Goal: Transaction & Acquisition: Purchase product/service

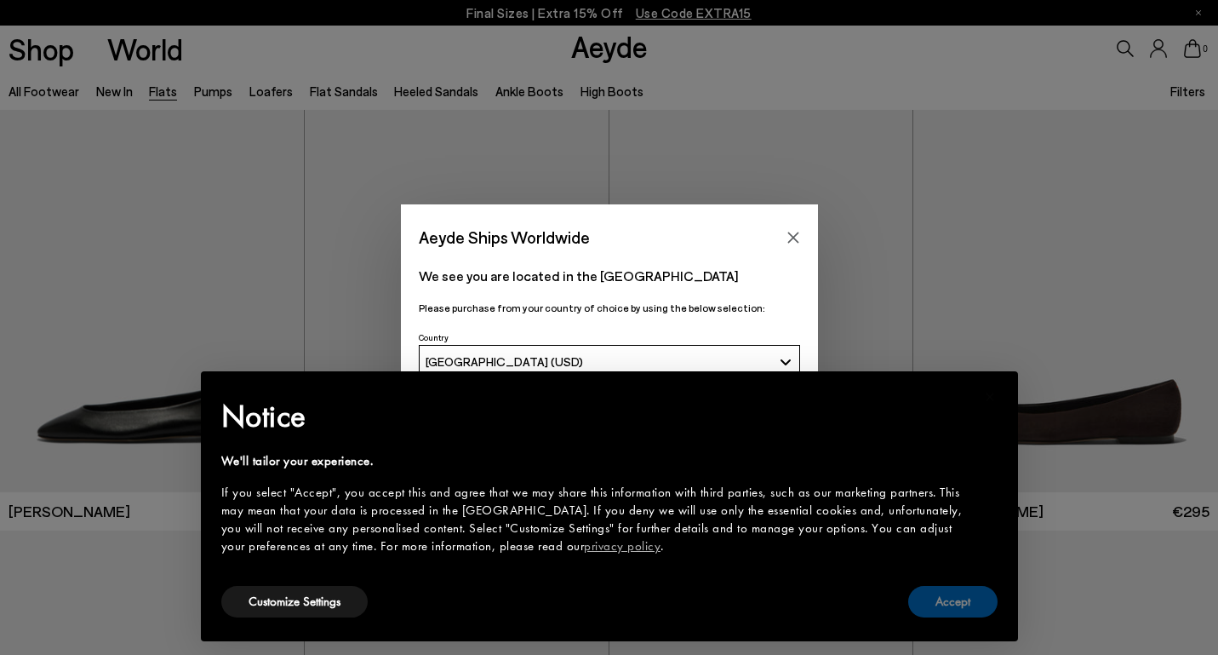
click at [945, 598] on button "Accept" at bounding box center [952, 601] width 89 height 31
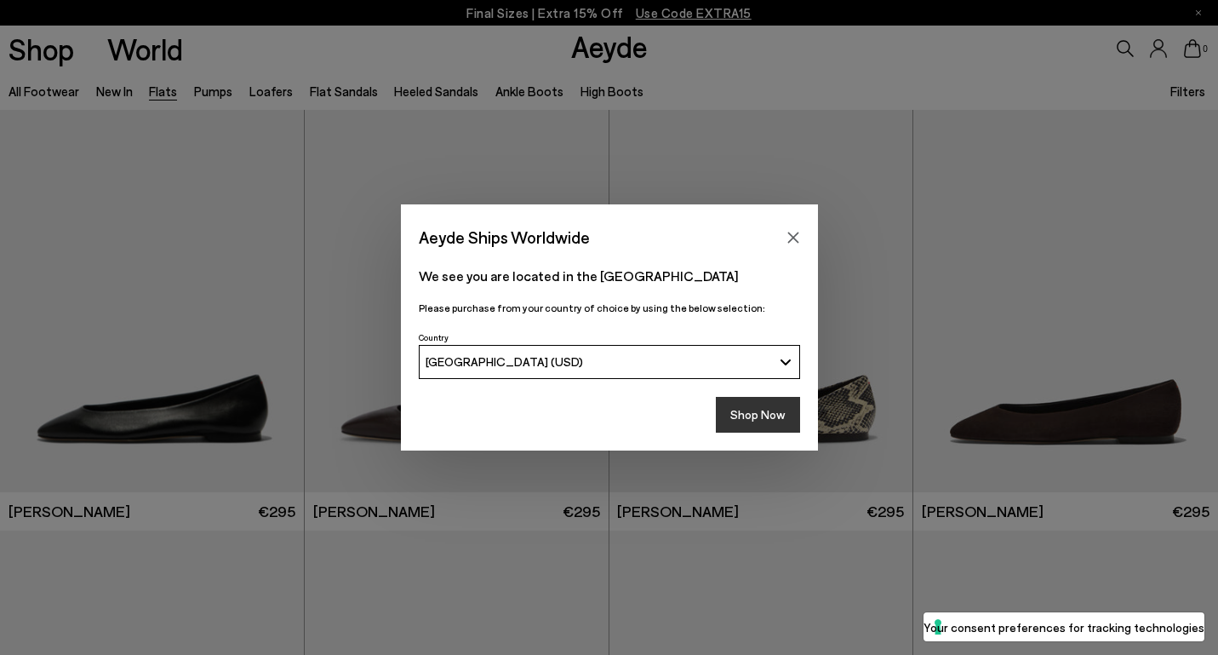
click at [775, 407] on button "Shop Now" at bounding box center [758, 415] width 84 height 36
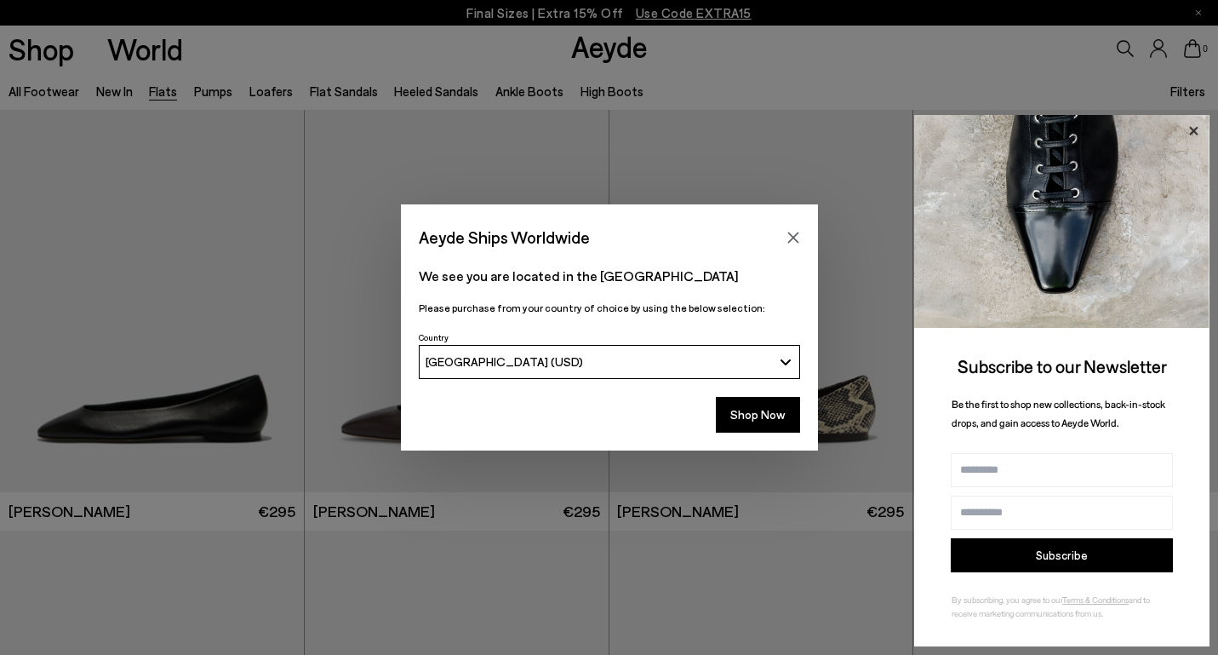
click at [1196, 123] on icon at bounding box center [1194, 131] width 22 height 22
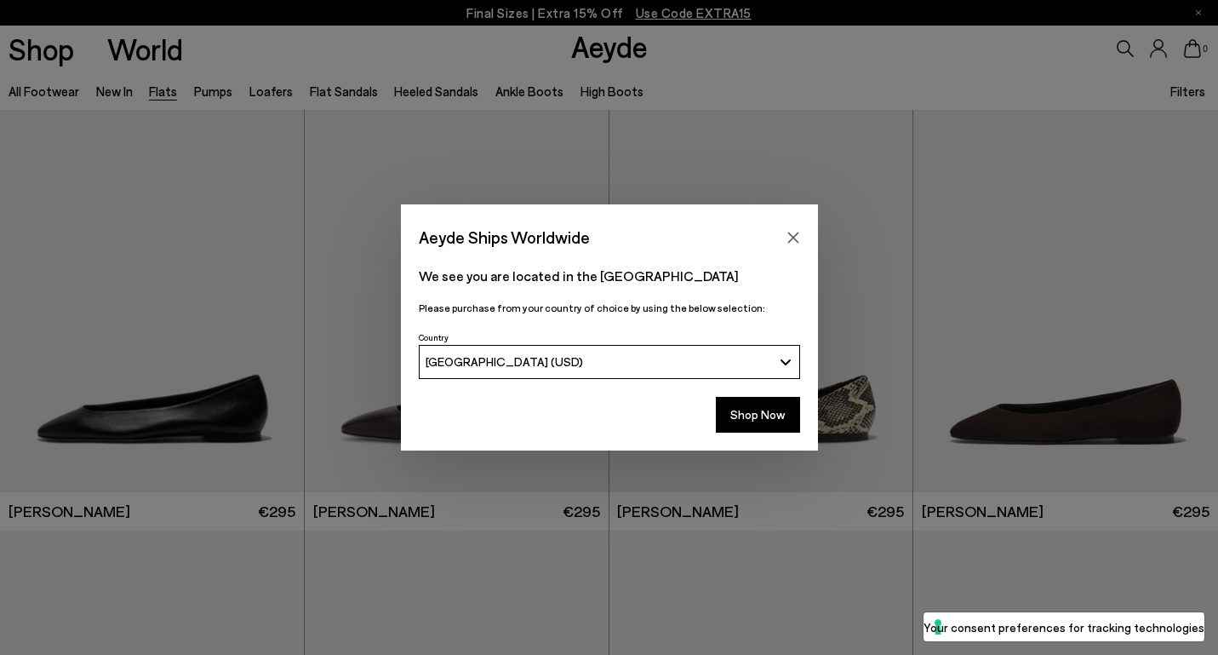
click at [807, 237] on div "Aeyde Ships Worldwide" at bounding box center [609, 228] width 417 height 48
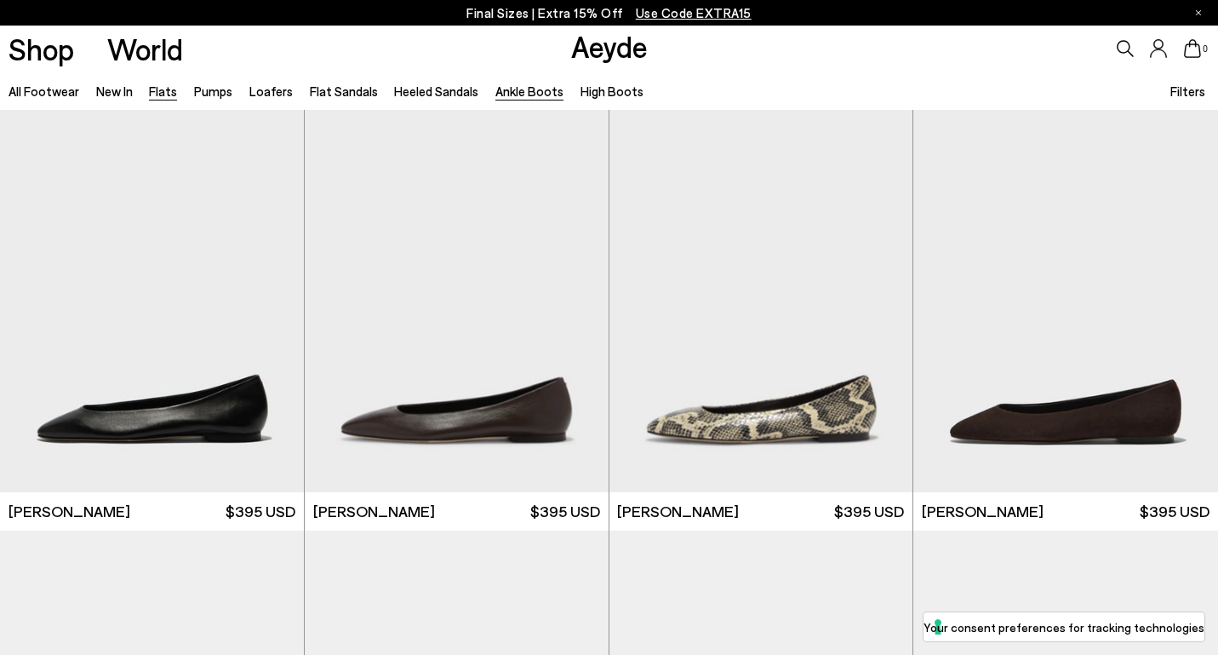
click at [527, 93] on link "Ankle Boots" at bounding box center [529, 90] width 68 height 15
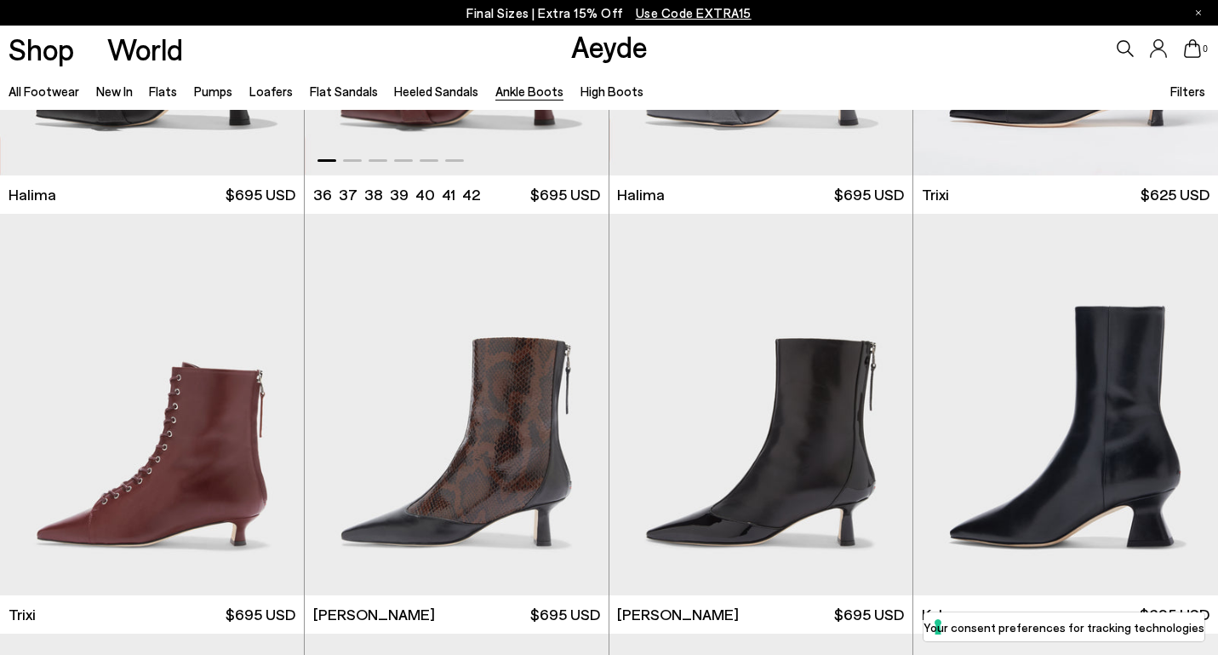
scroll to position [581, 0]
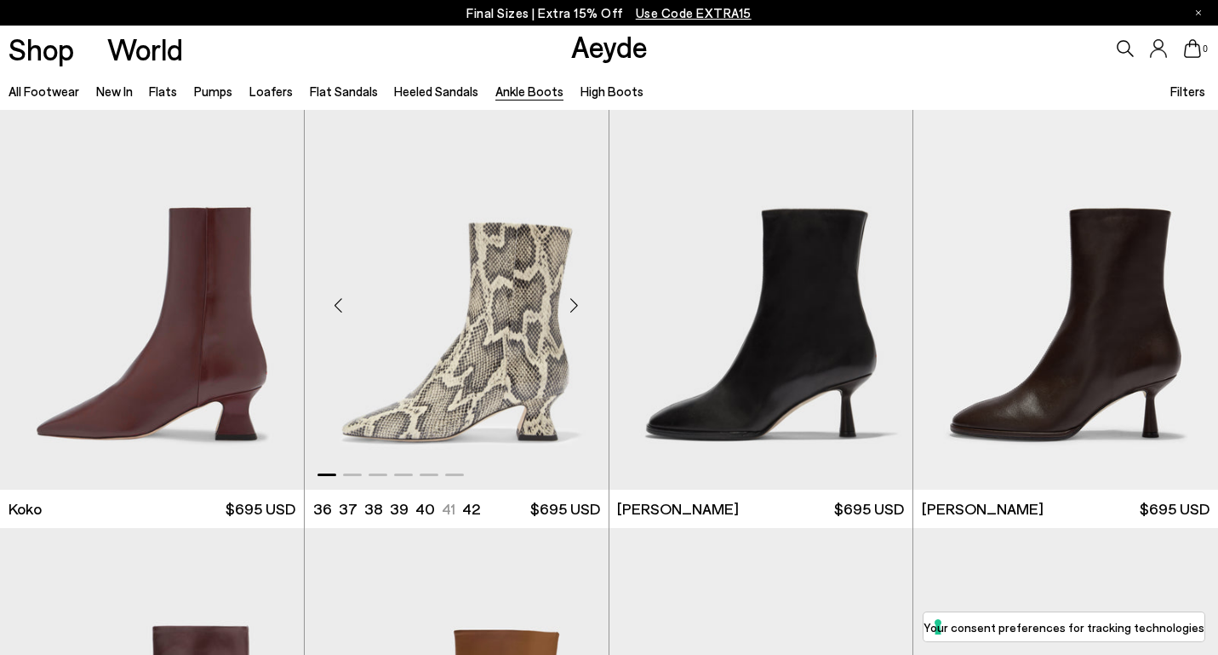
scroll to position [905, 0]
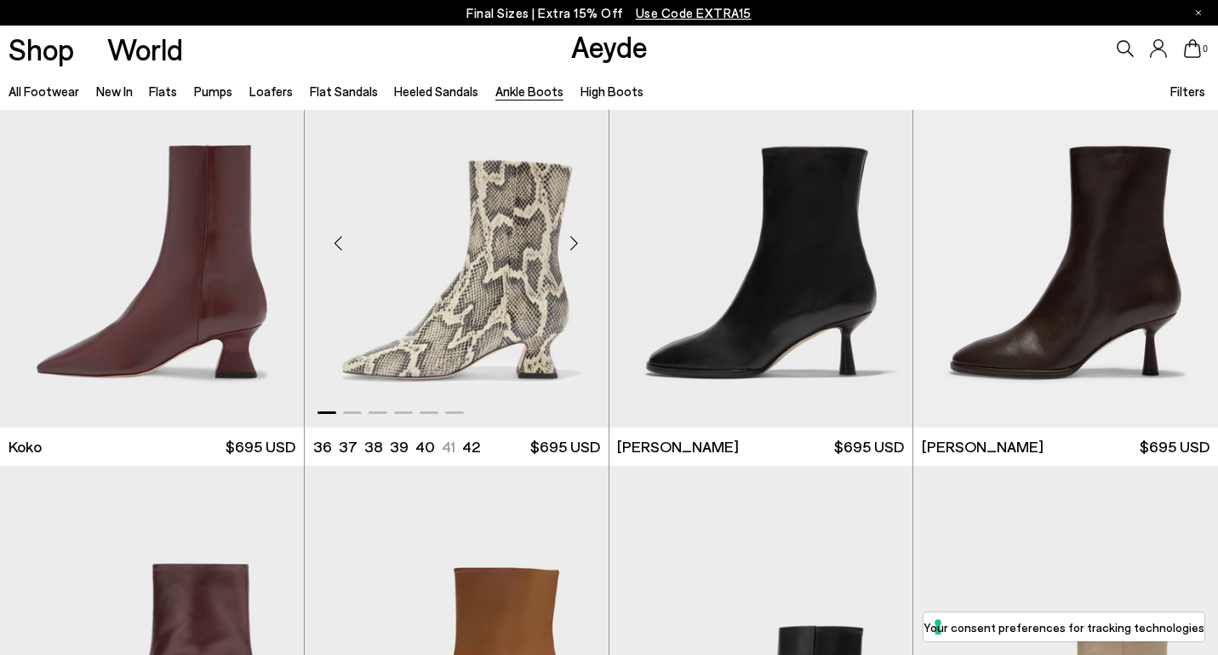
click at [570, 261] on div "Next slide" at bounding box center [574, 243] width 51 height 51
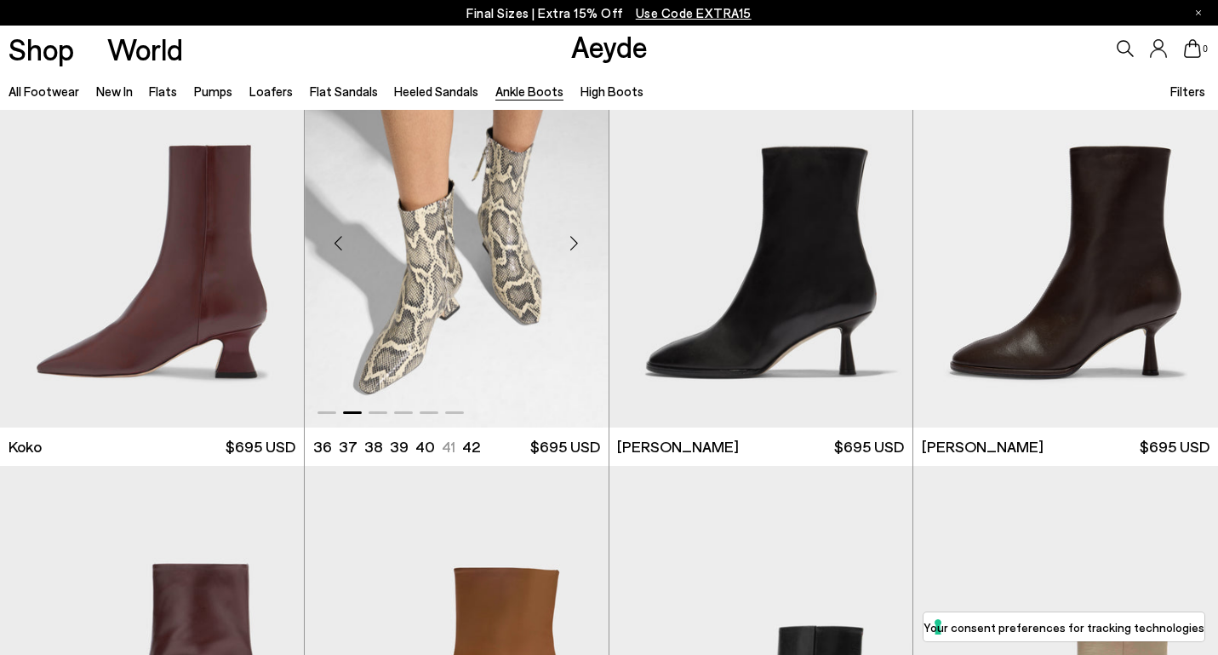
click at [570, 261] on div "Next slide" at bounding box center [574, 243] width 51 height 51
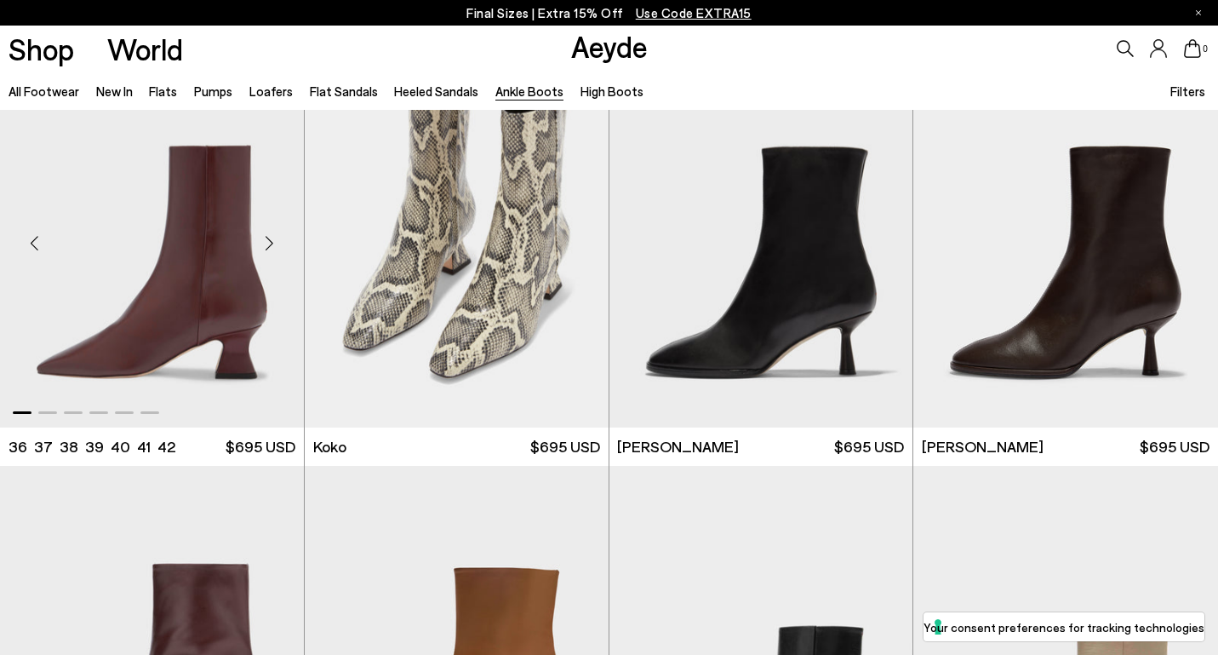
click at [277, 245] on div "Next slide" at bounding box center [269, 243] width 51 height 51
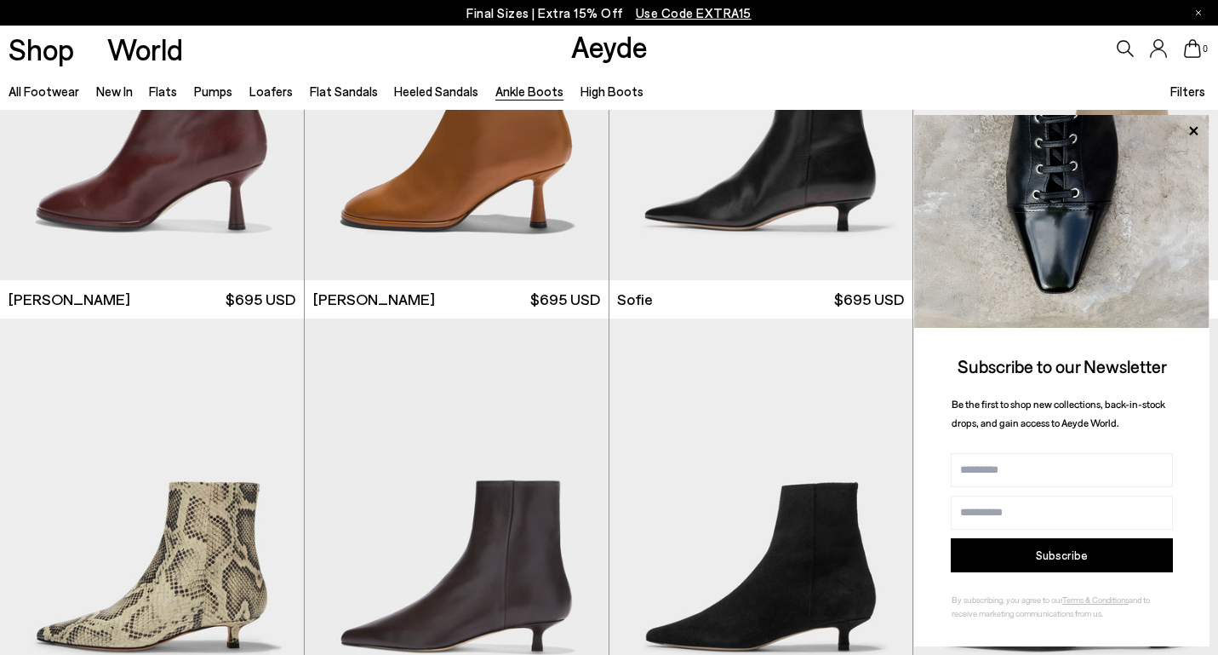
scroll to position [1507, 0]
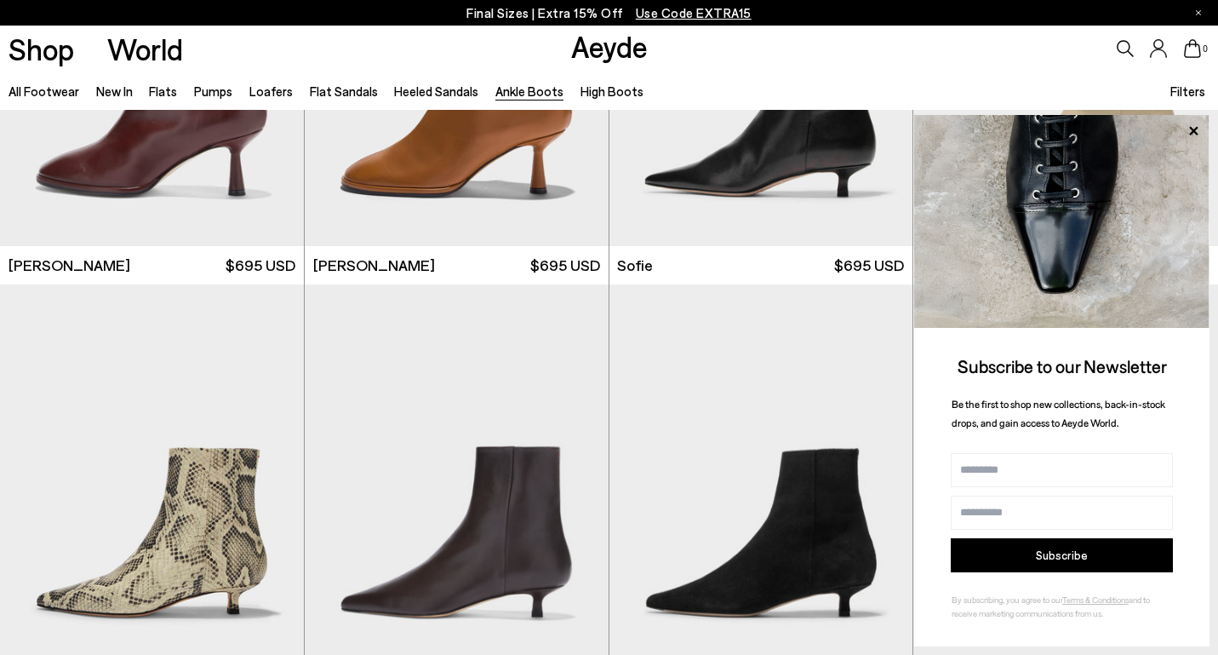
click at [1196, 115] on img at bounding box center [1061, 221] width 295 height 213
click at [1194, 128] on icon at bounding box center [1194, 131] width 22 height 22
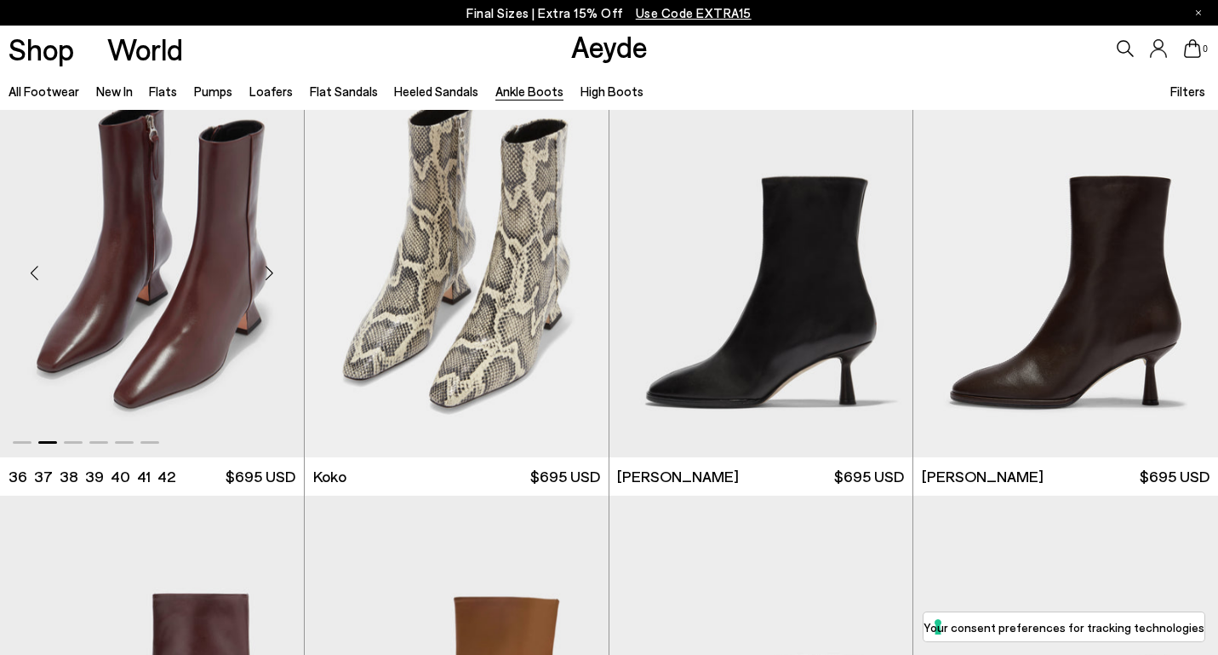
scroll to position [868, 0]
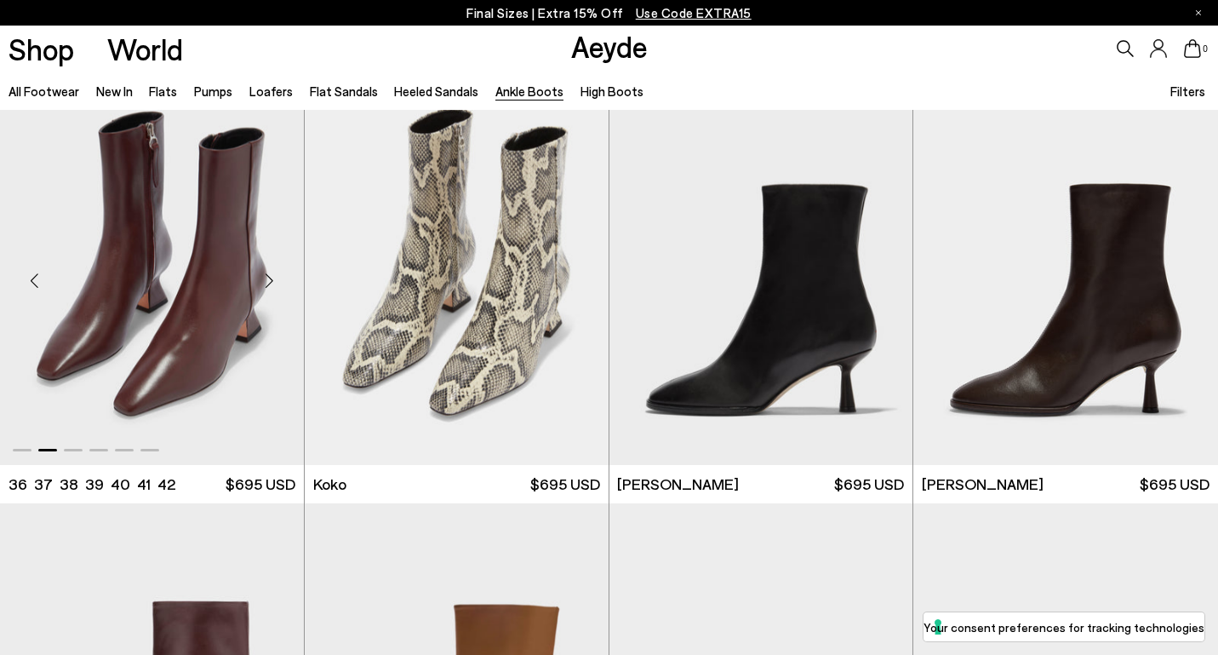
click at [273, 261] on div "Next slide" at bounding box center [269, 280] width 51 height 51
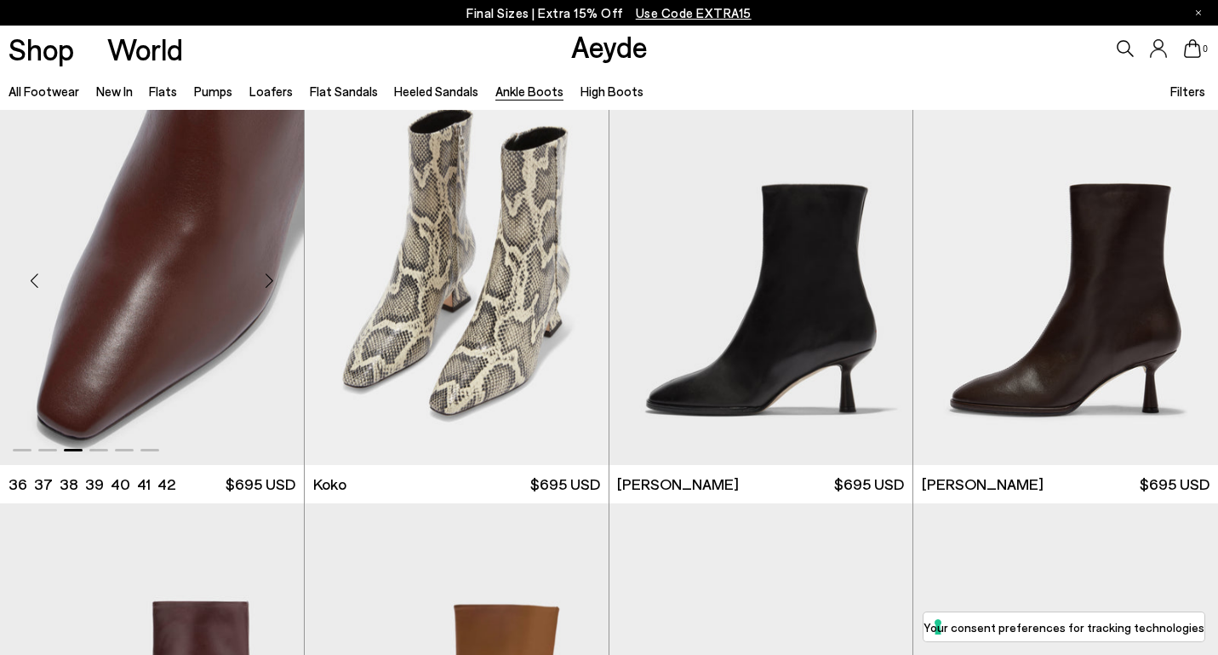
click at [273, 261] on div "Next slide" at bounding box center [269, 280] width 51 height 51
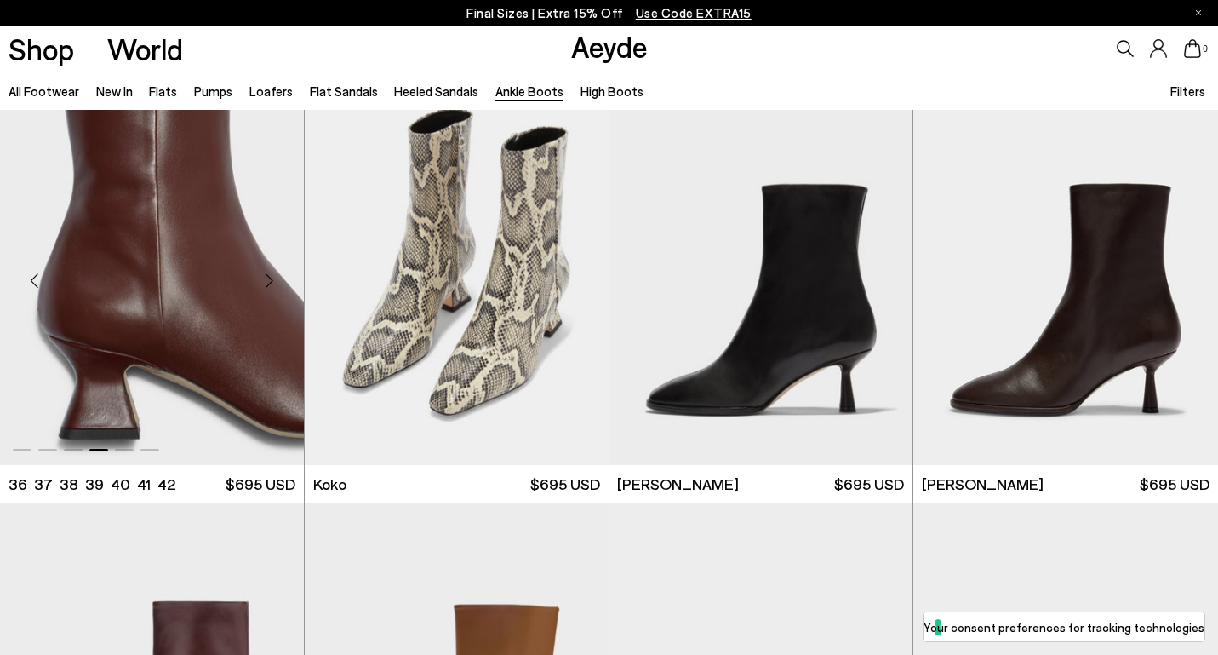
click at [273, 261] on div "Next slide" at bounding box center [269, 280] width 51 height 51
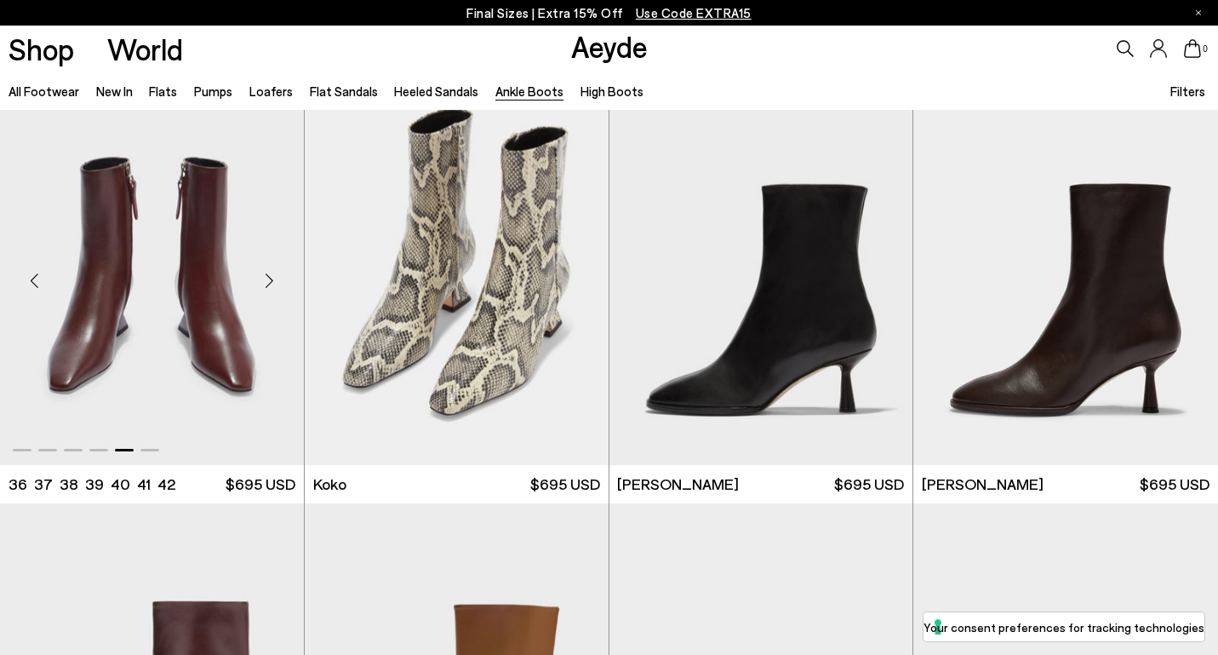
click at [273, 261] on div "Next slide" at bounding box center [269, 280] width 51 height 51
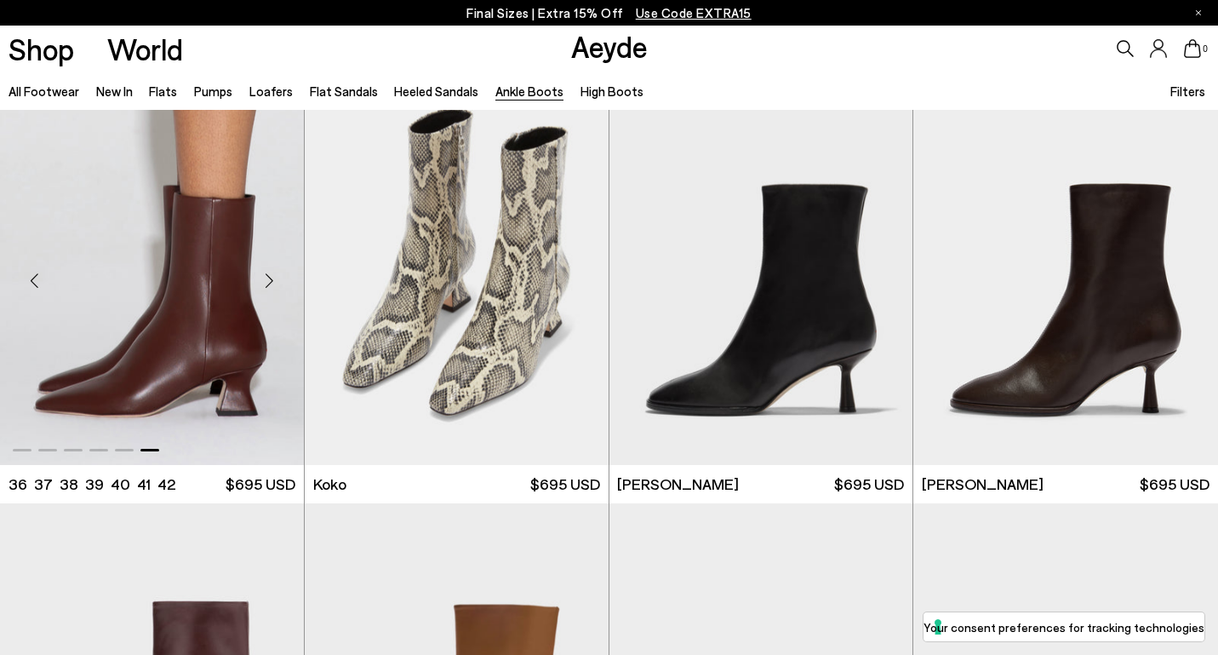
click at [273, 261] on div "Next slide" at bounding box center [269, 280] width 51 height 51
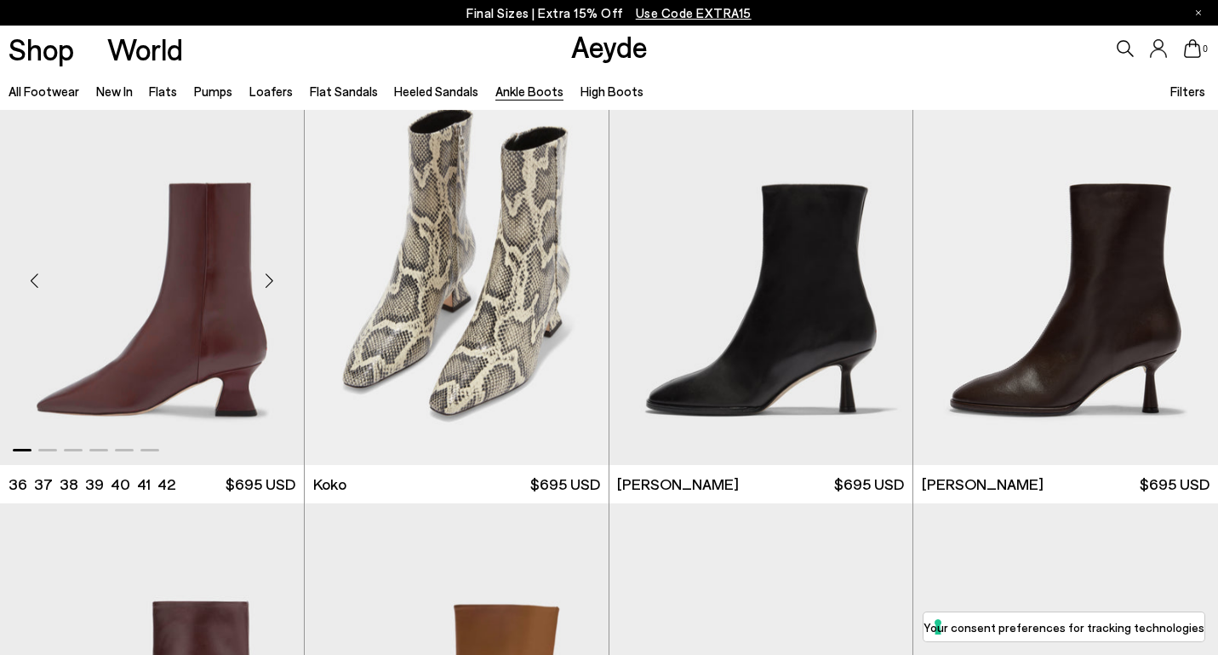
click at [273, 261] on div "Next slide" at bounding box center [269, 280] width 51 height 51
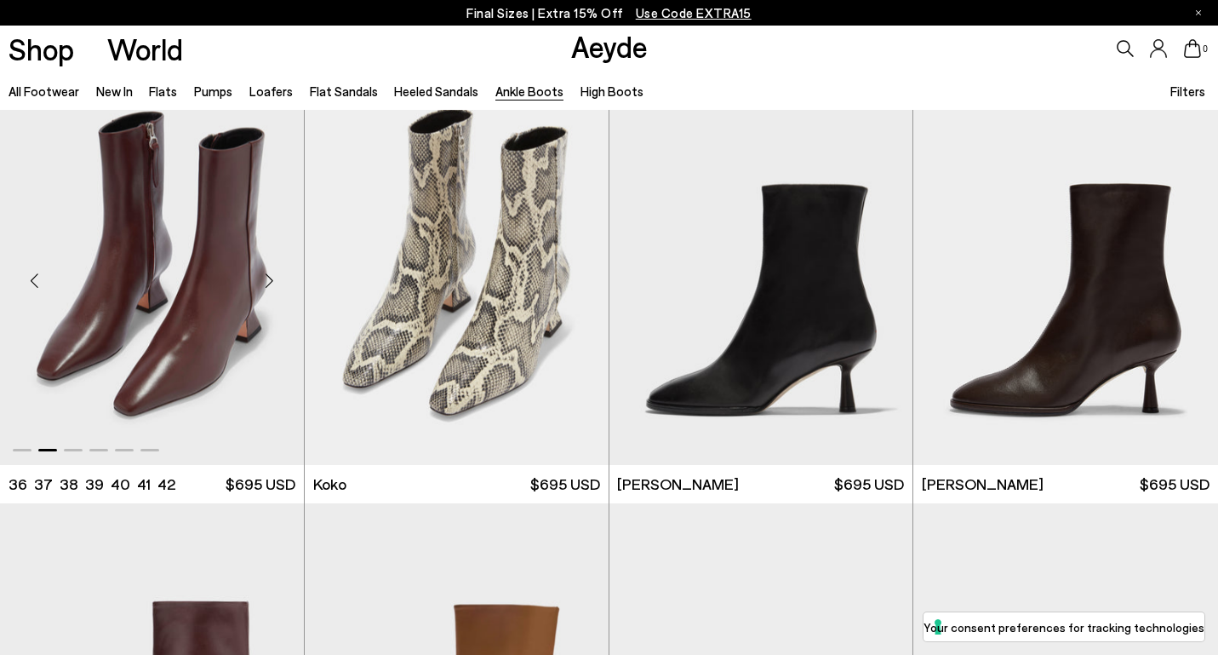
click at [273, 261] on div "Next slide" at bounding box center [269, 280] width 51 height 51
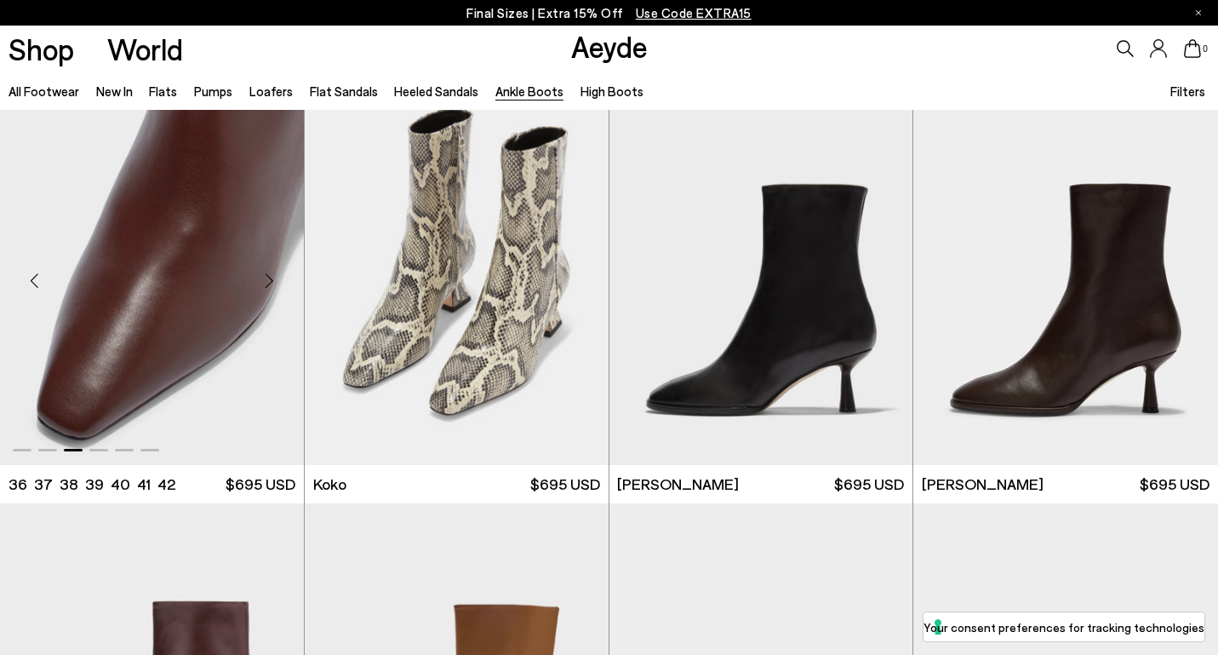
click at [180, 295] on img "3 / 6" at bounding box center [152, 274] width 304 height 382
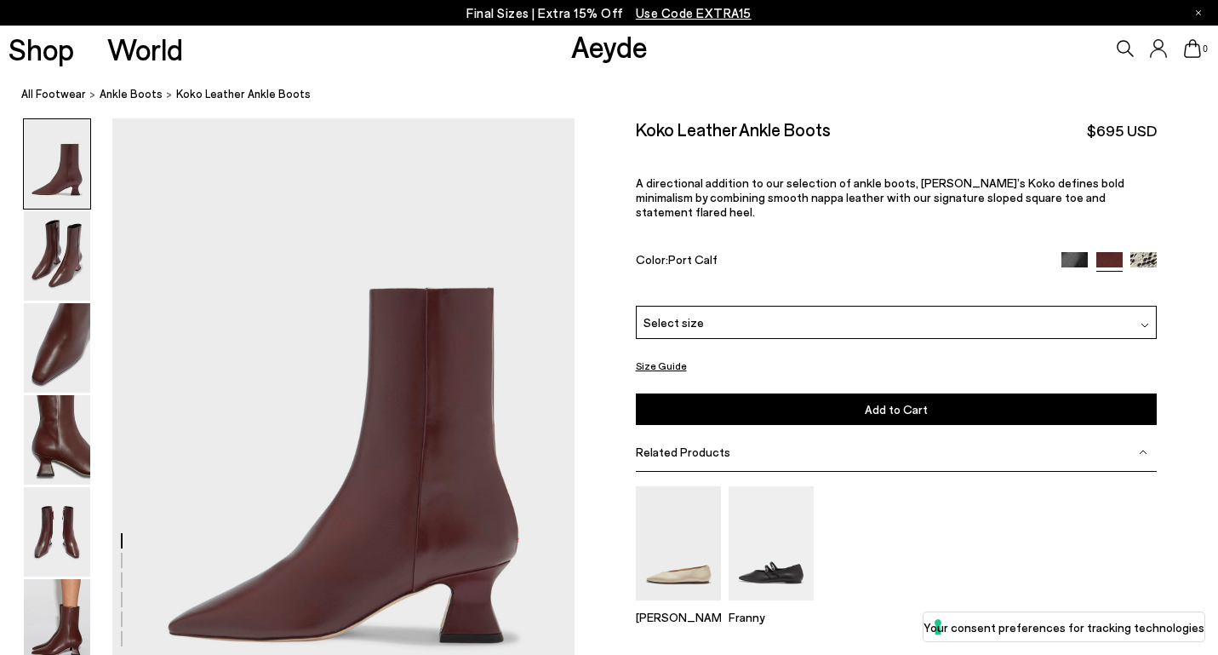
scroll to position [77, 0]
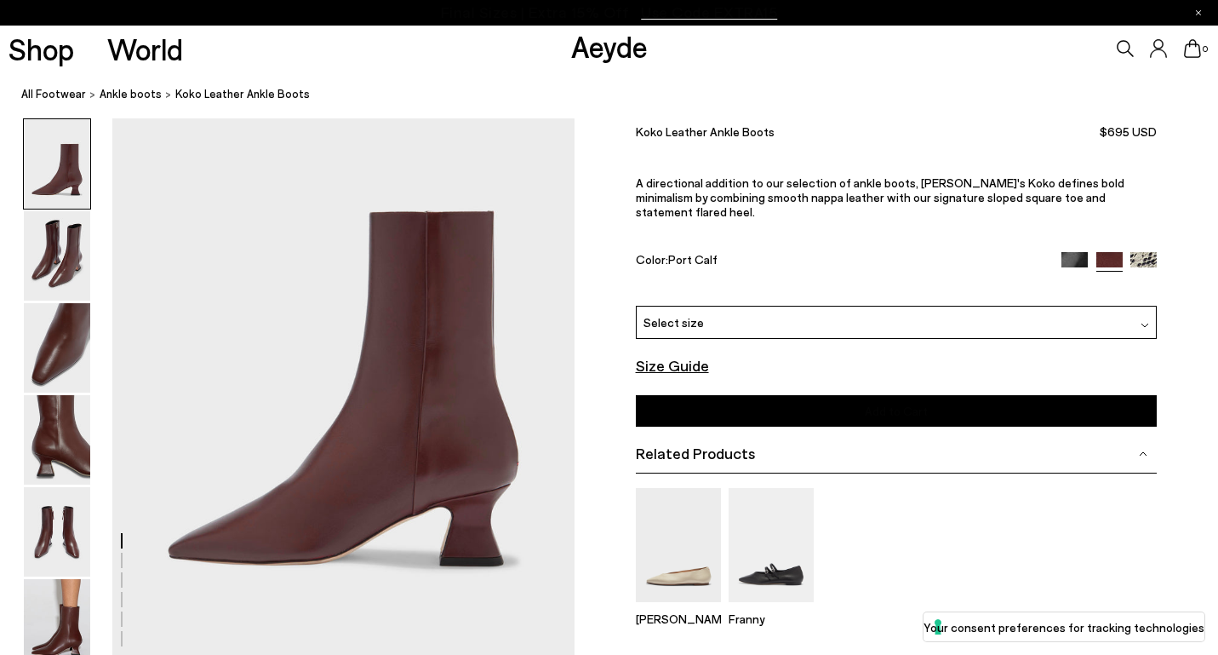
click at [918, 252] on div "Color: Port Calf" at bounding box center [840, 262] width 409 height 20
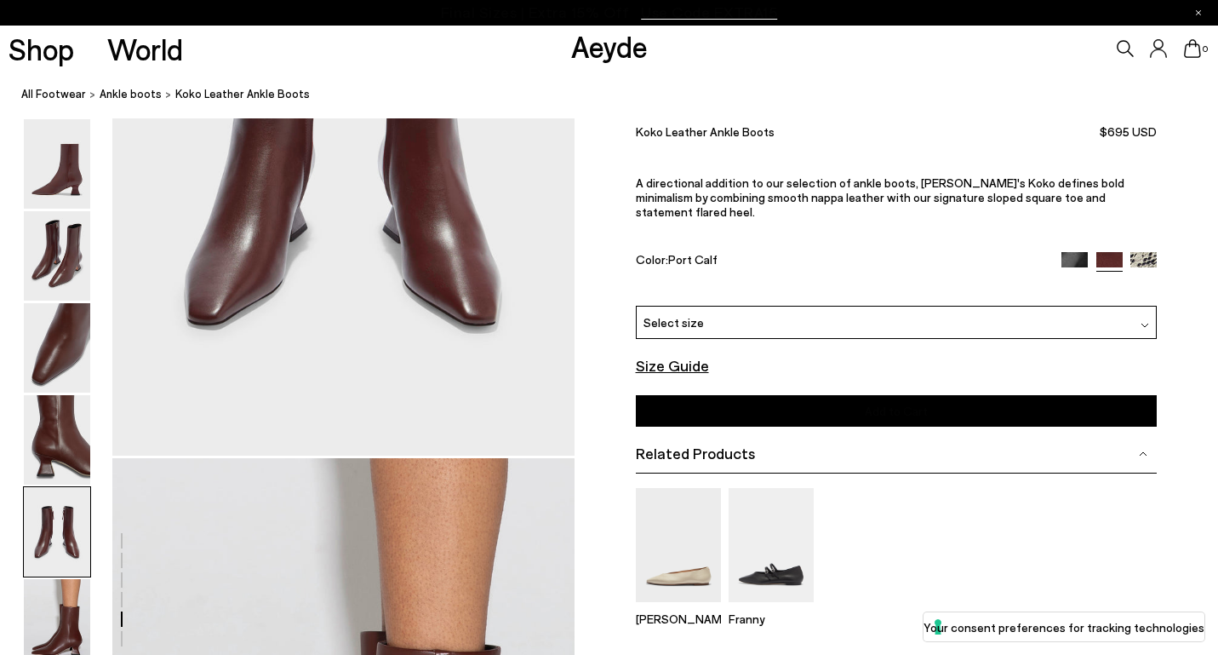
scroll to position [3224, 0]
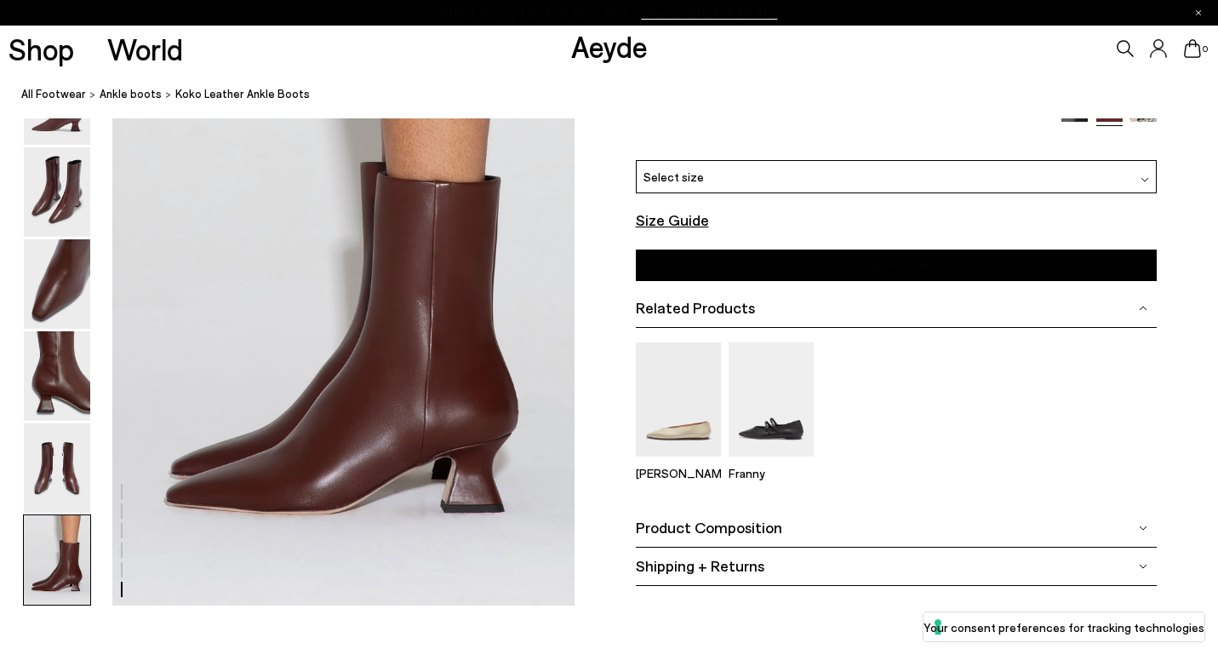
click at [806, 515] on div "Product Composition" at bounding box center [897, 528] width 522 height 38
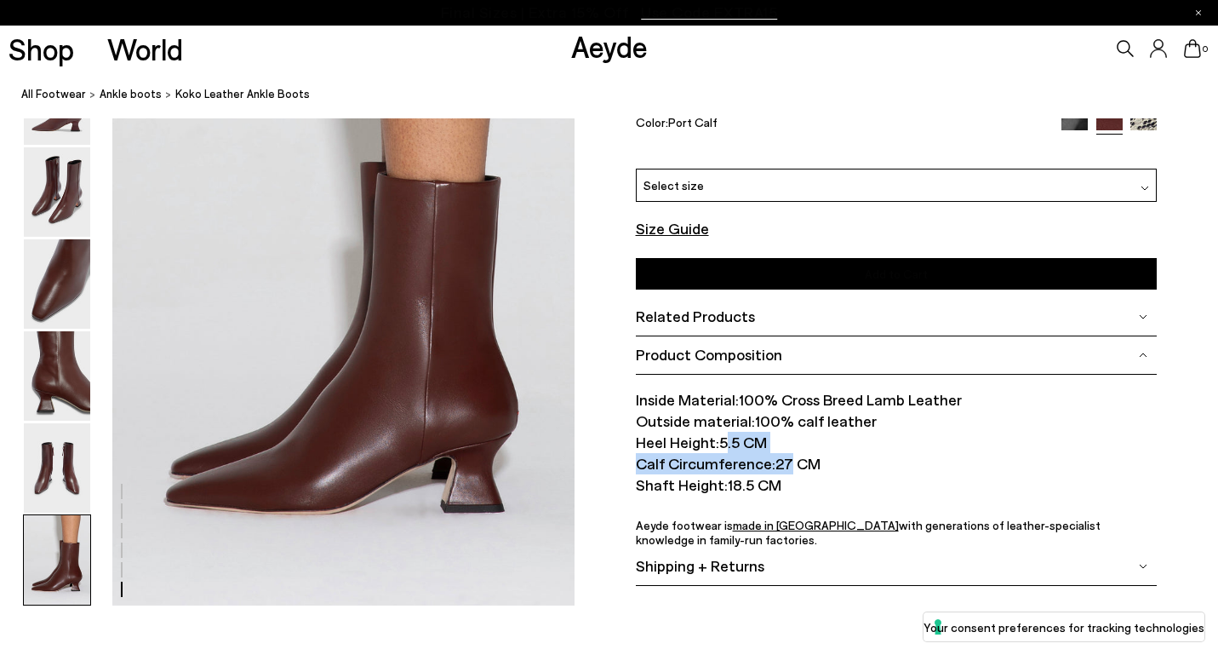
drag, startPoint x: 771, startPoint y: 456, endPoint x: 719, endPoint y: 444, distance: 54.1
click at [718, 445] on ul "Inside Material: 100% Cross Breed Lamb Leather Outside material: 100% calf leat…" at bounding box center [897, 467] width 522 height 157
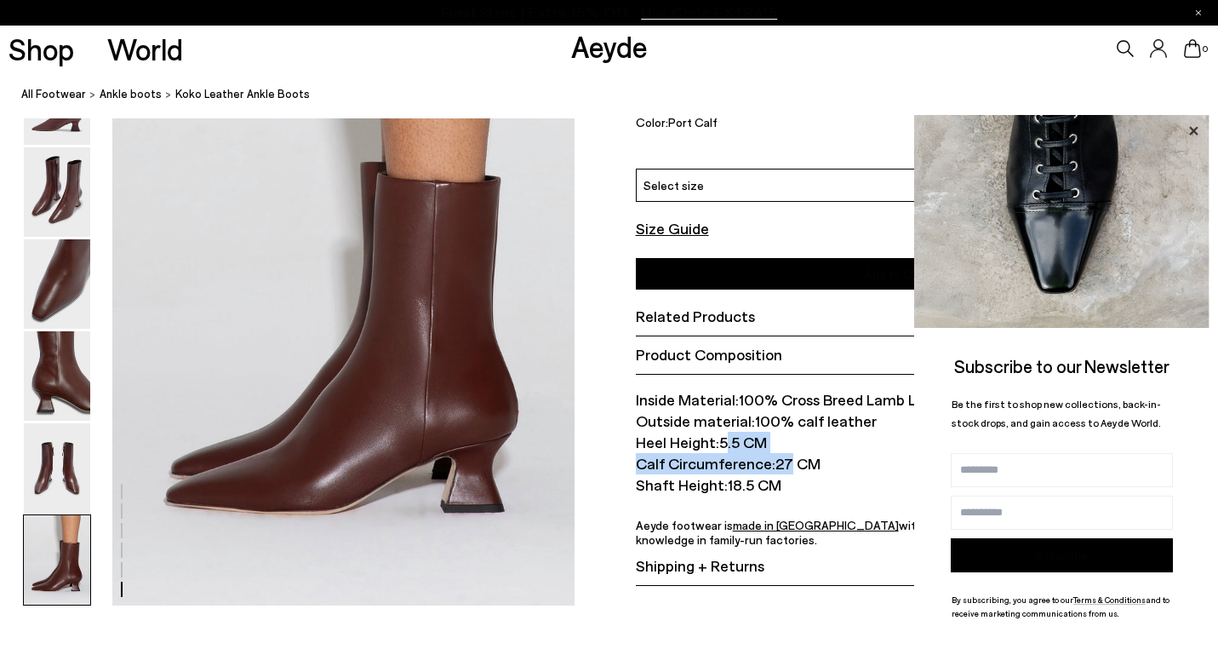
click at [1192, 125] on icon at bounding box center [1194, 131] width 22 height 22
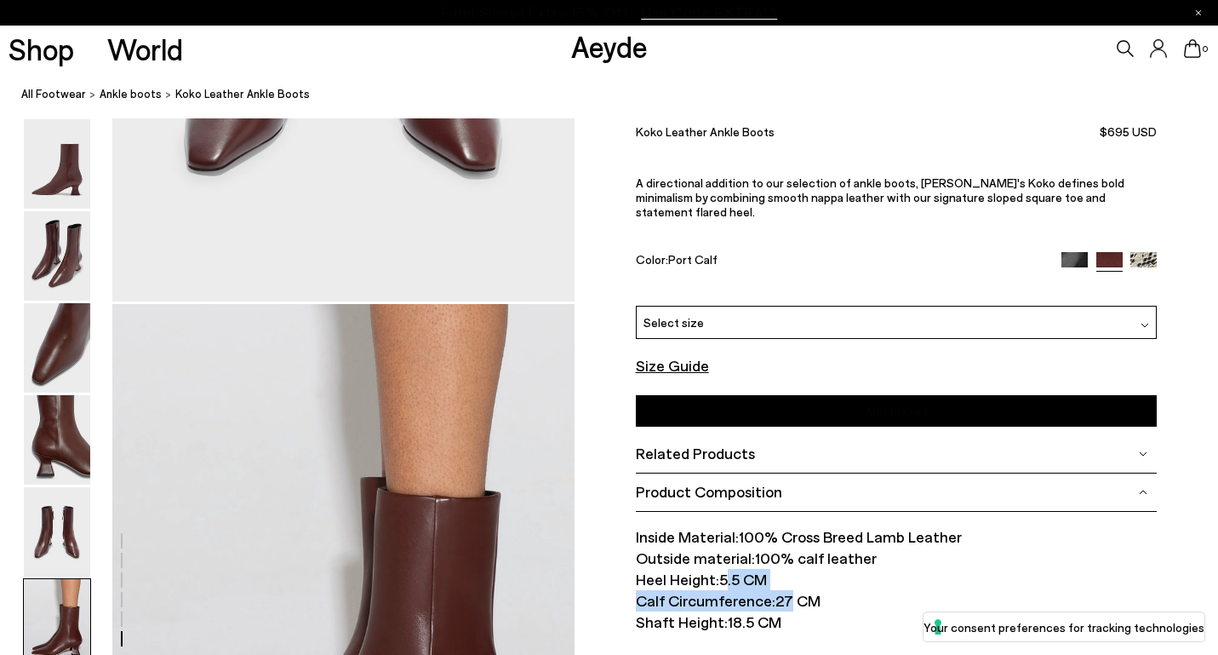
scroll to position [2744, 0]
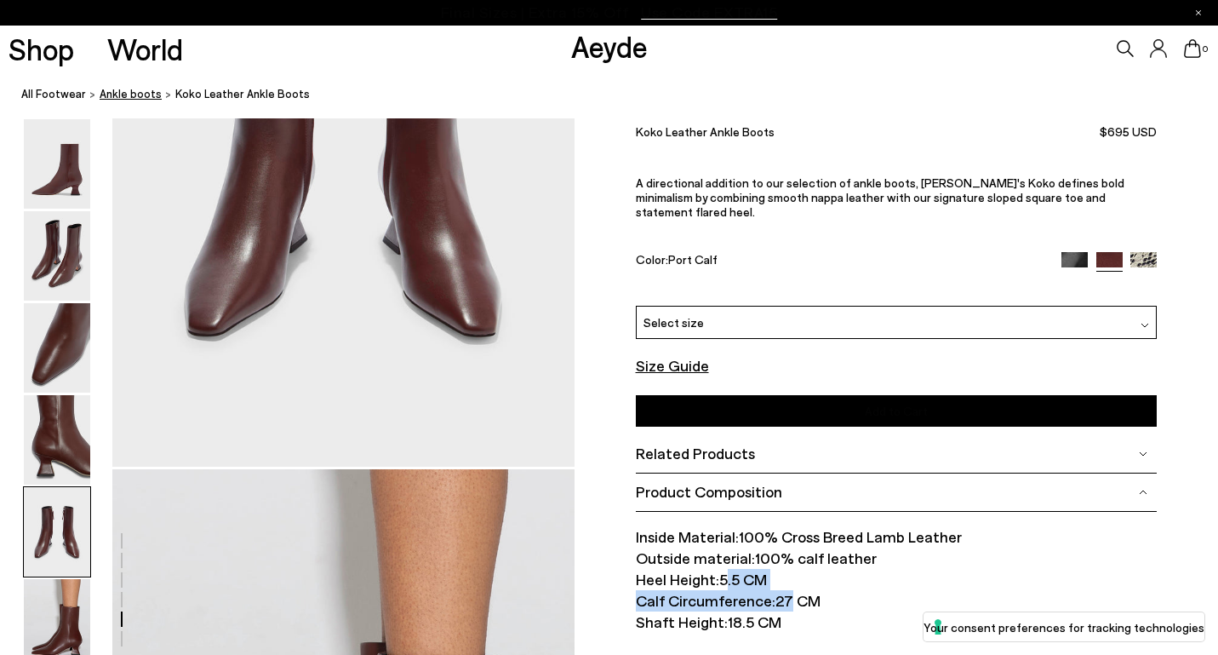
click at [136, 97] on font "Ankle boots" at bounding box center [131, 94] width 62 height 14
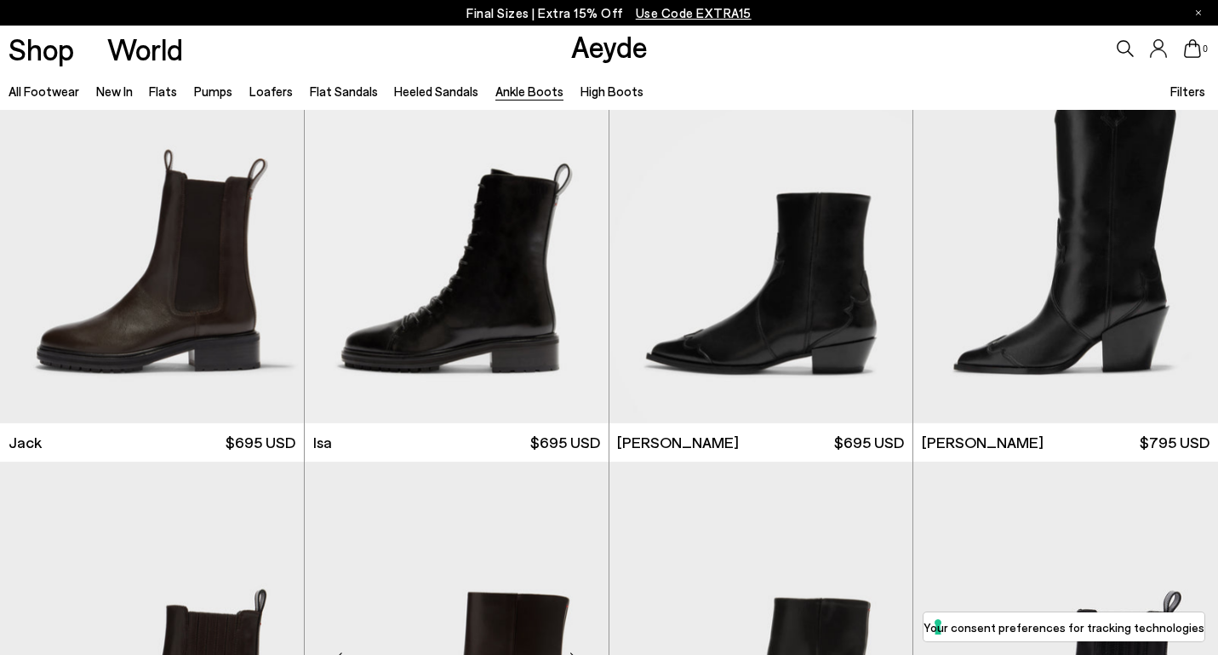
scroll to position [2875, 0]
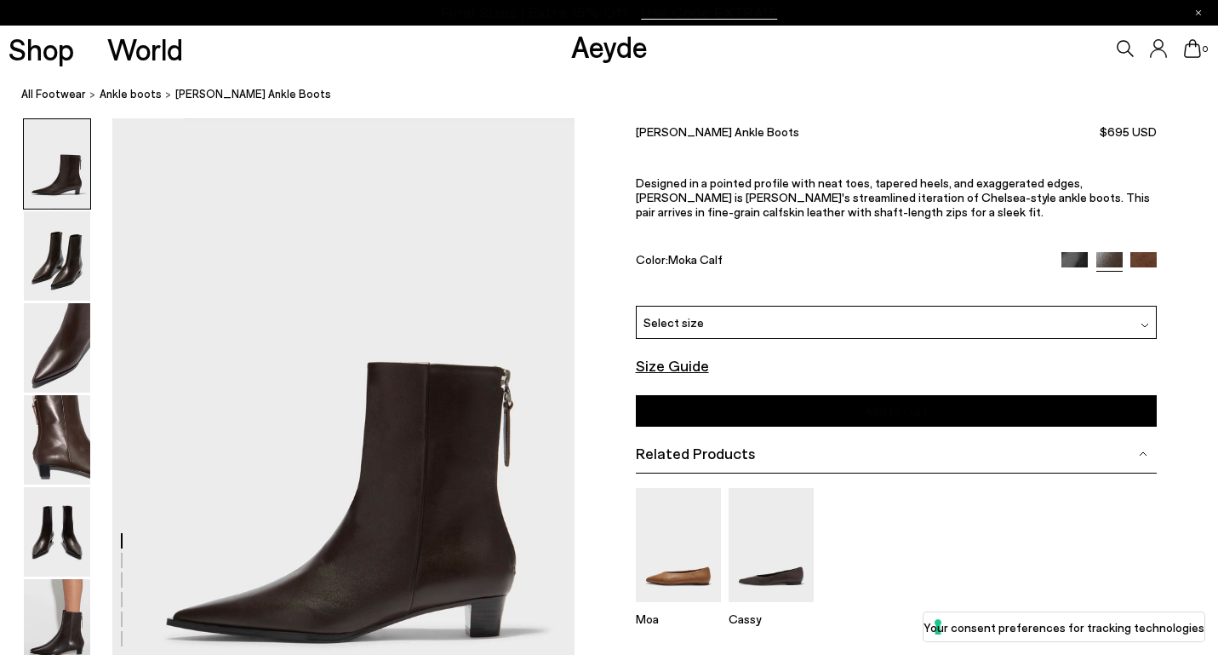
scroll to position [72, 0]
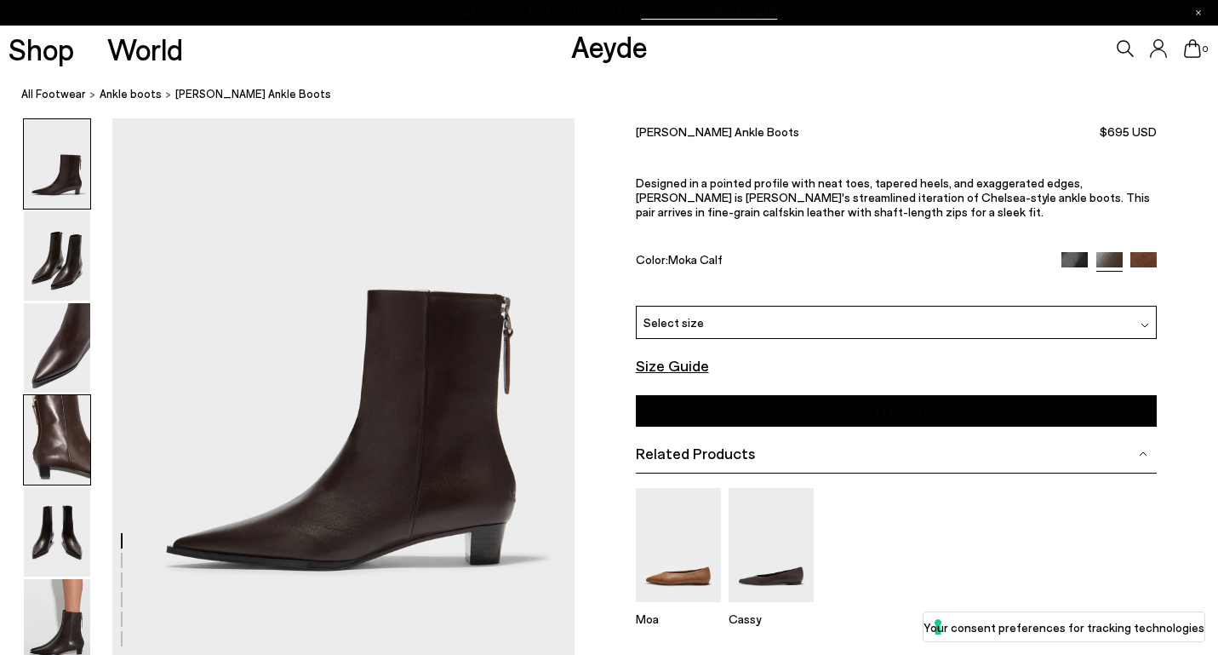
click at [43, 449] on img at bounding box center [57, 439] width 66 height 89
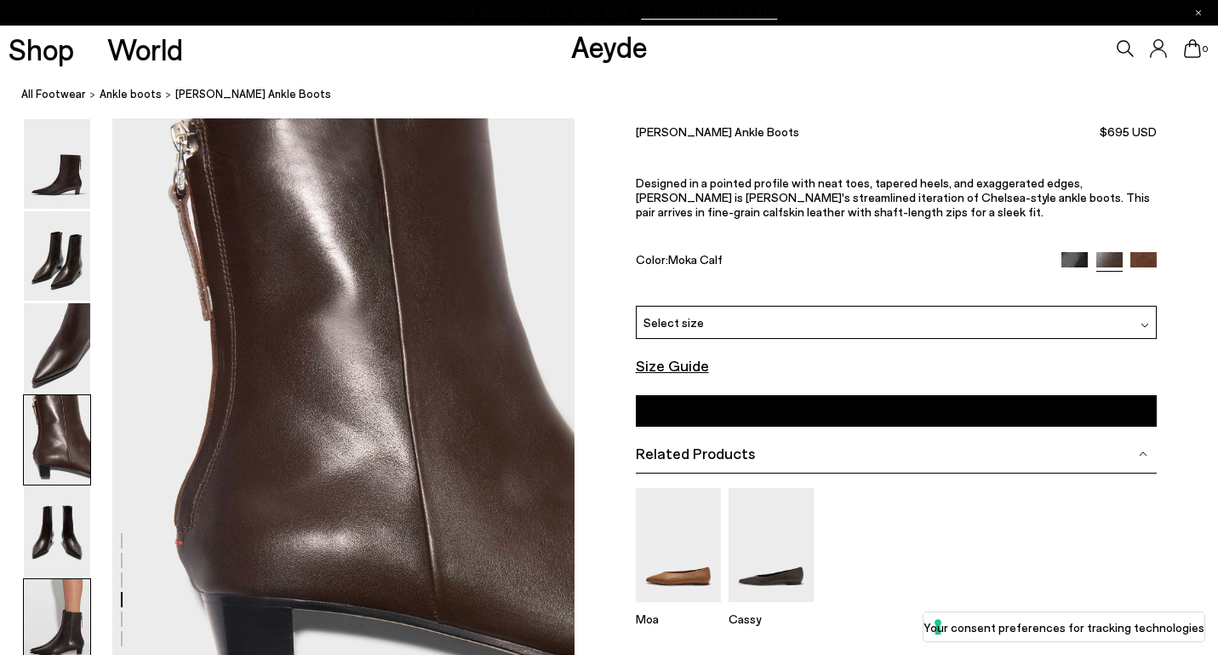
click at [60, 606] on img at bounding box center [57, 623] width 66 height 89
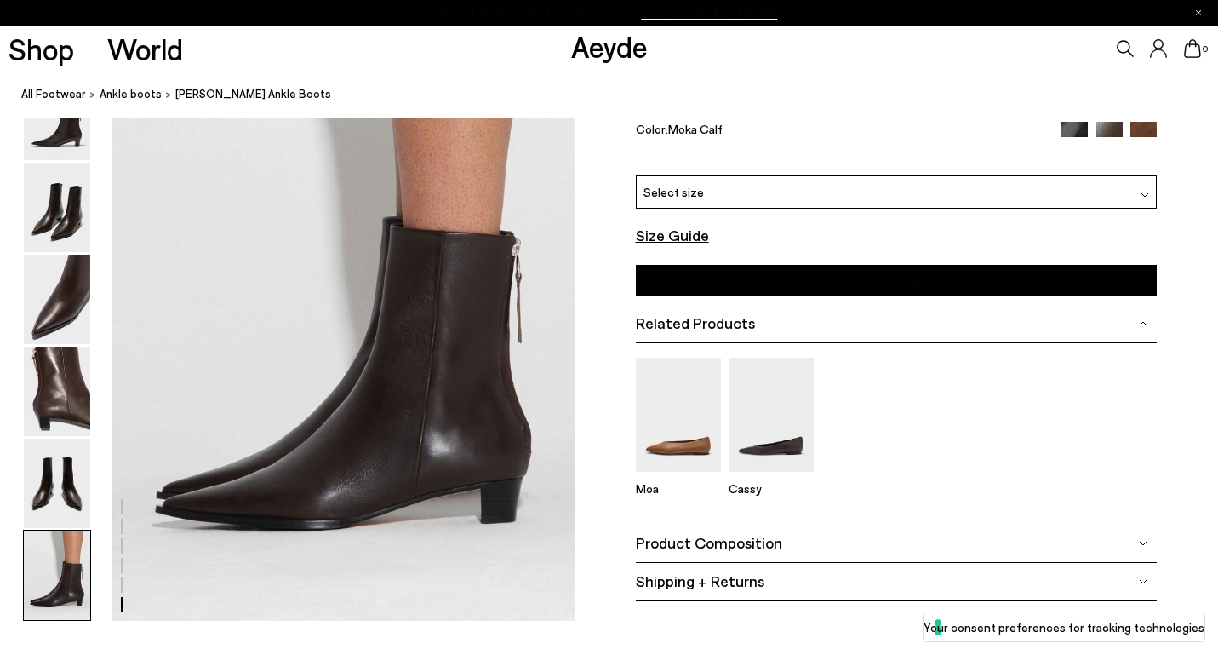
scroll to position [3213, 0]
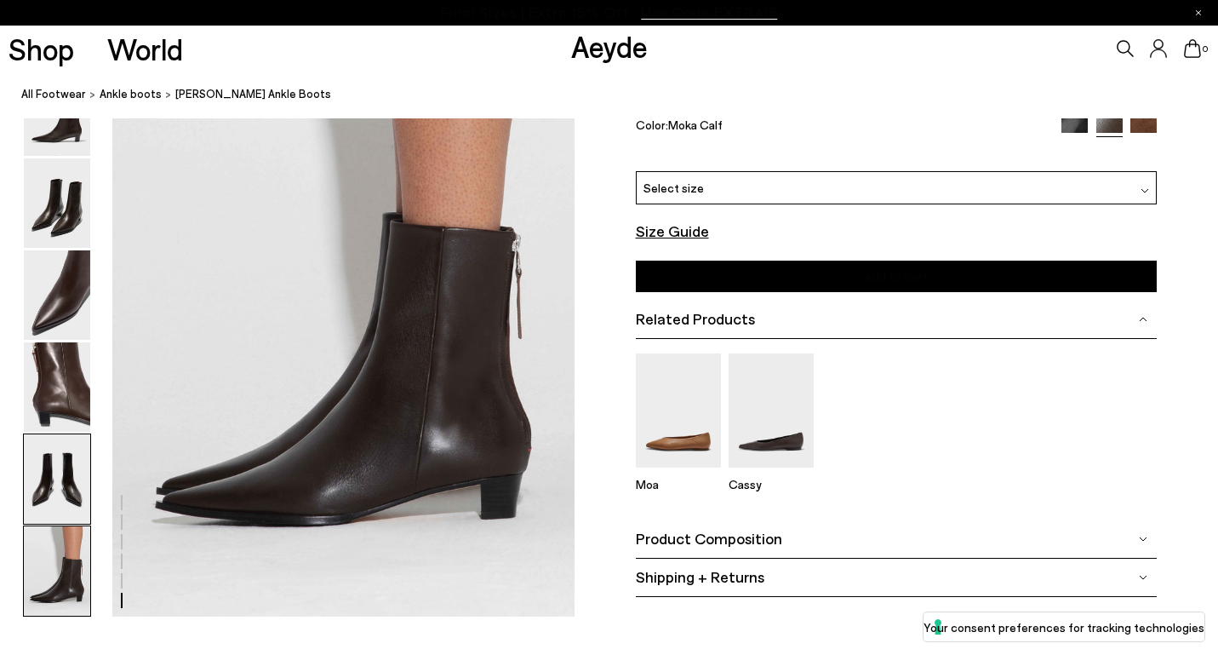
click at [53, 452] on img at bounding box center [57, 478] width 66 height 89
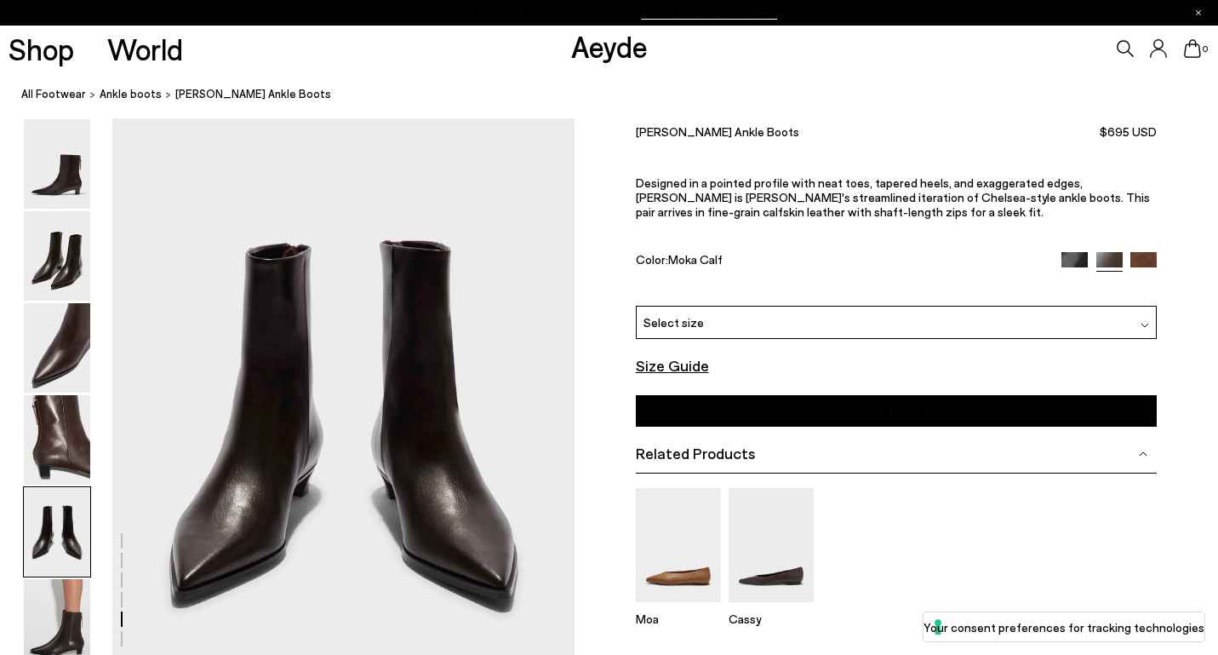
scroll to position [2477, 0]
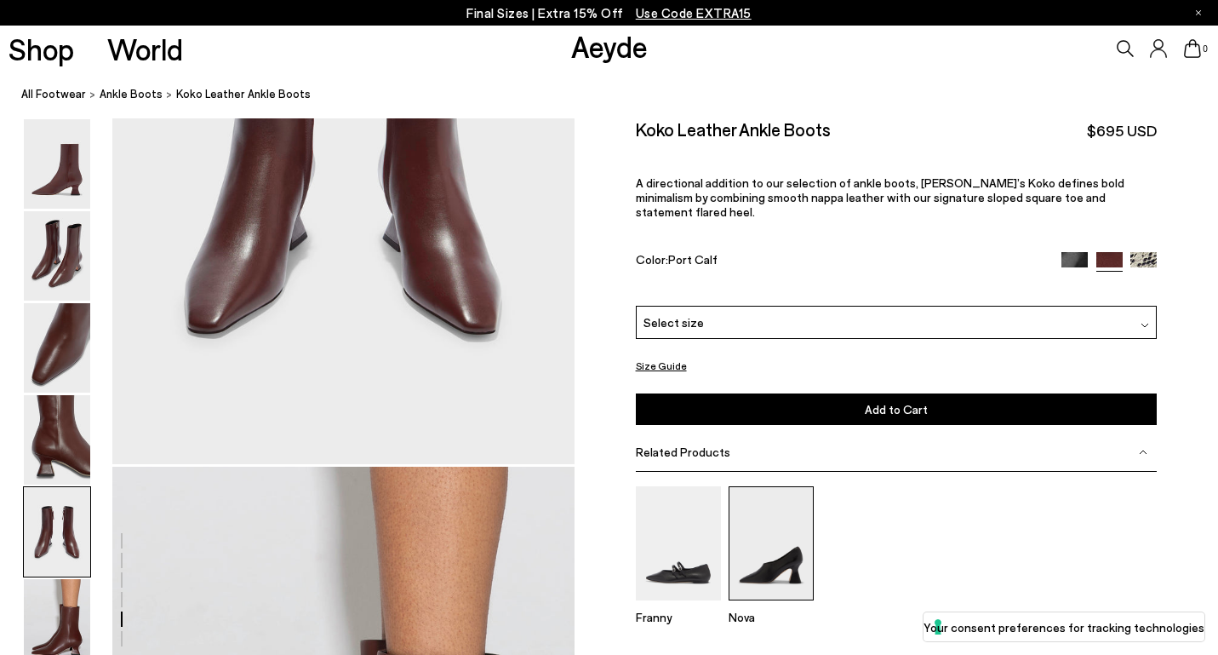
scroll to position [3365, 0]
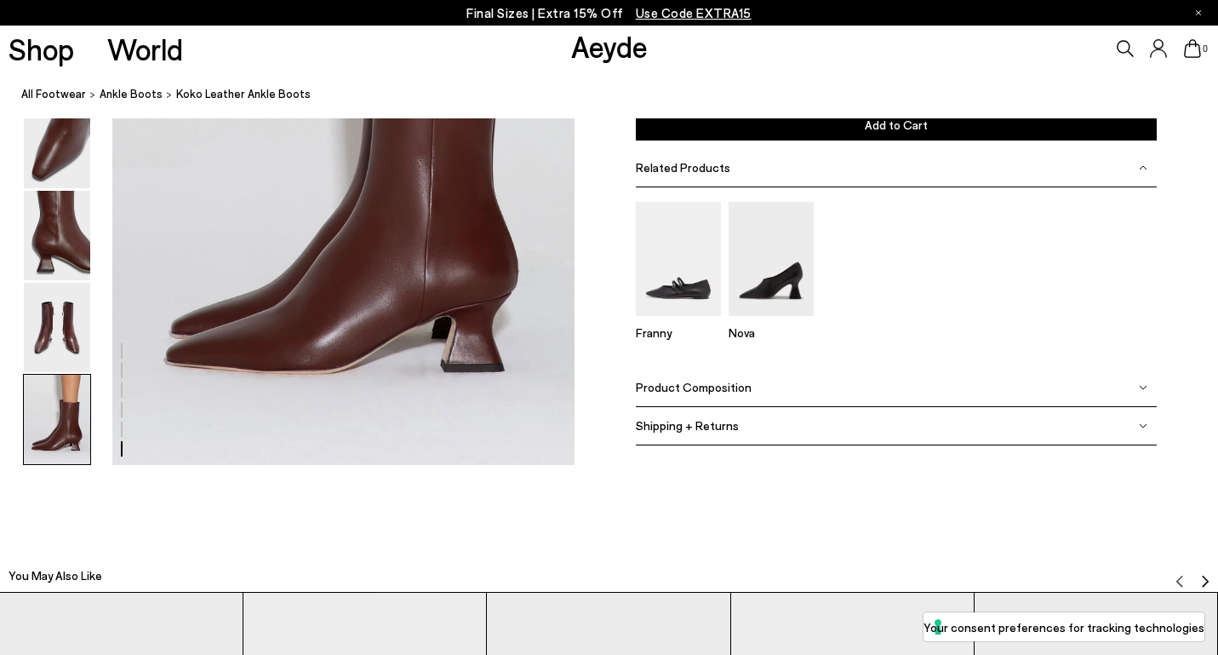
click at [742, 373] on div "Product Composition" at bounding box center [897, 388] width 522 height 38
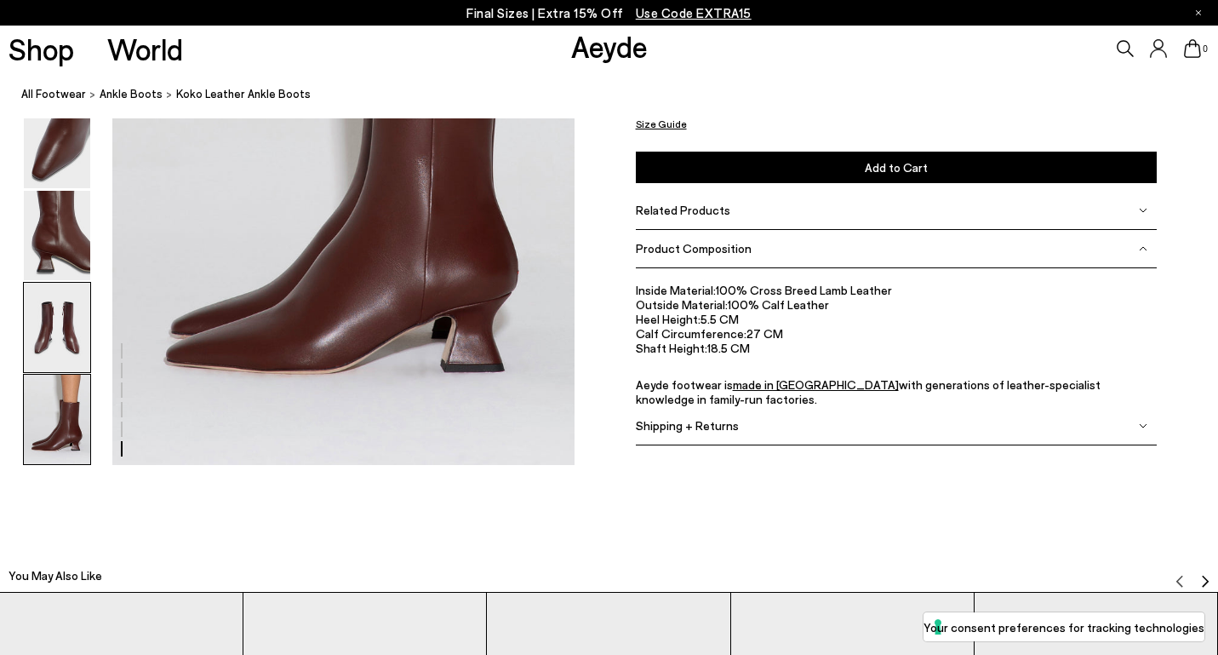
click at [54, 329] on img at bounding box center [57, 327] width 66 height 89
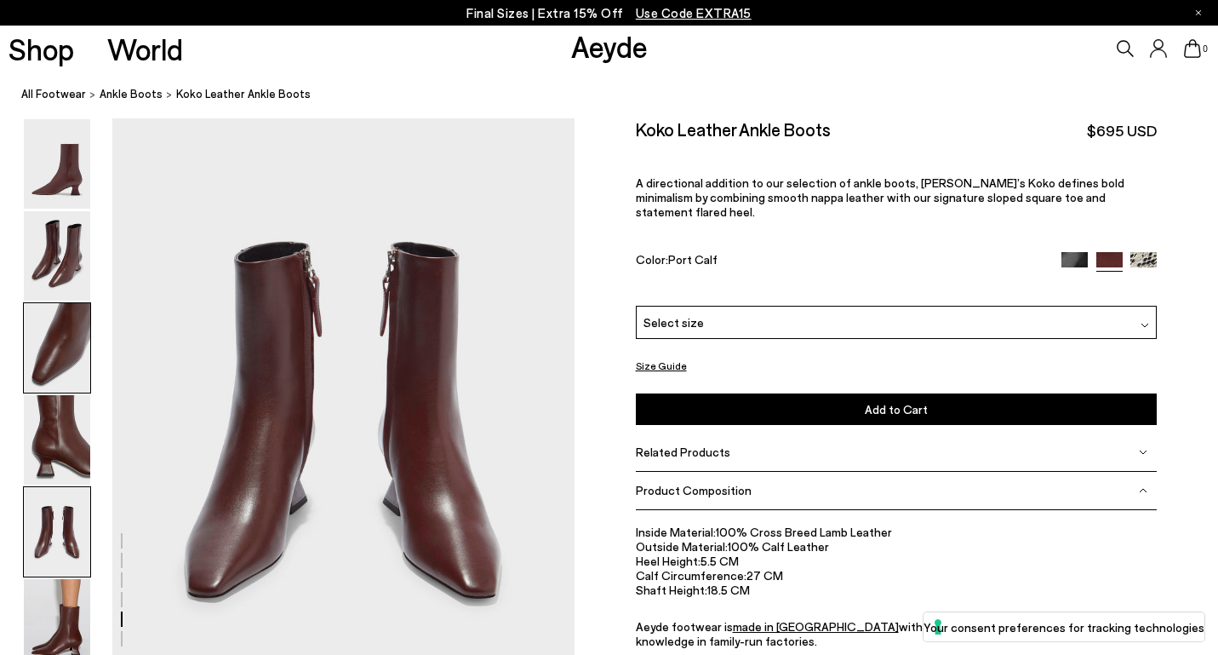
scroll to position [2477, 0]
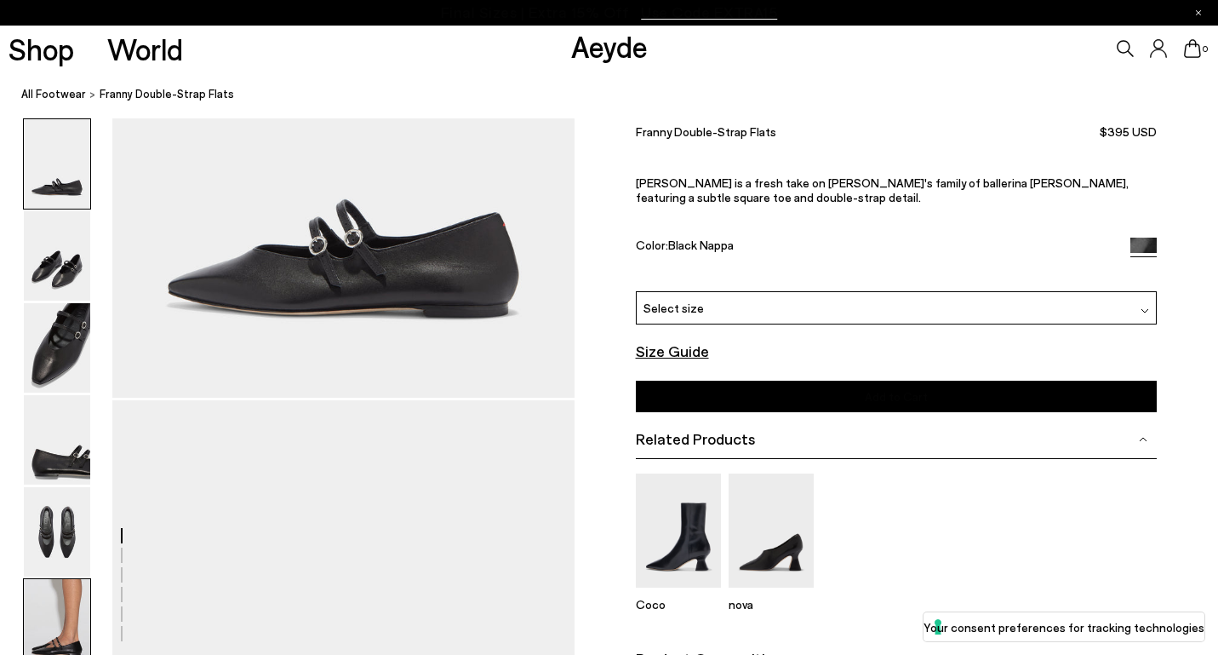
click at [48, 610] on img at bounding box center [57, 623] width 66 height 89
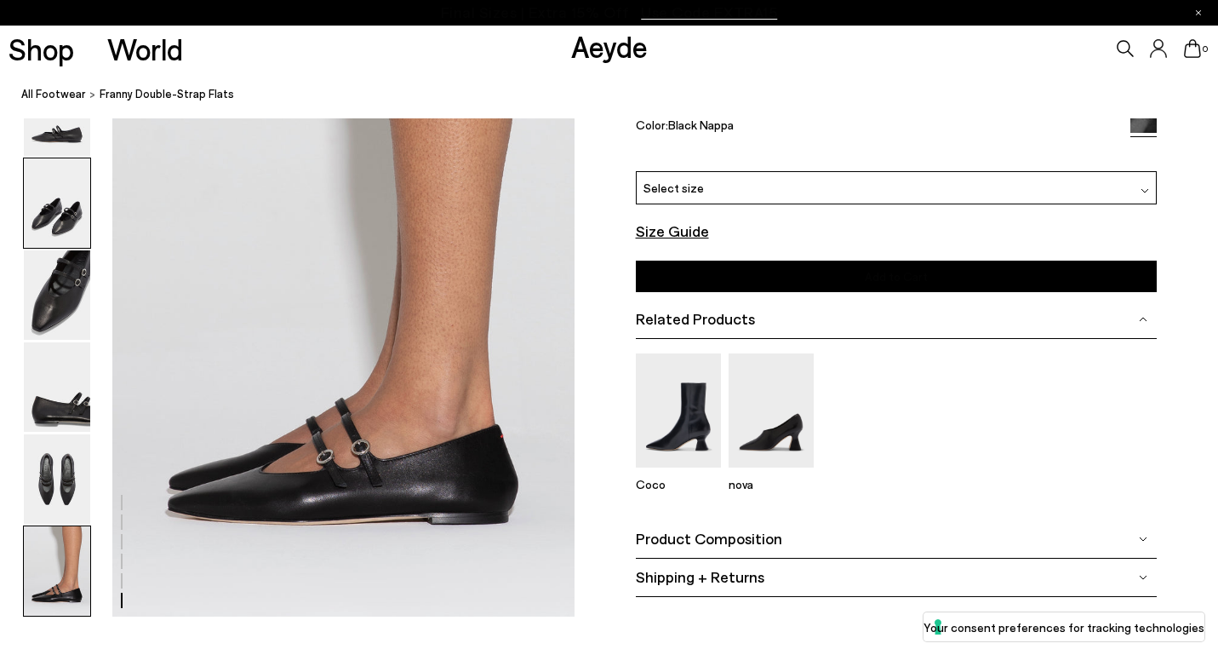
click at [83, 205] on img at bounding box center [57, 202] width 66 height 89
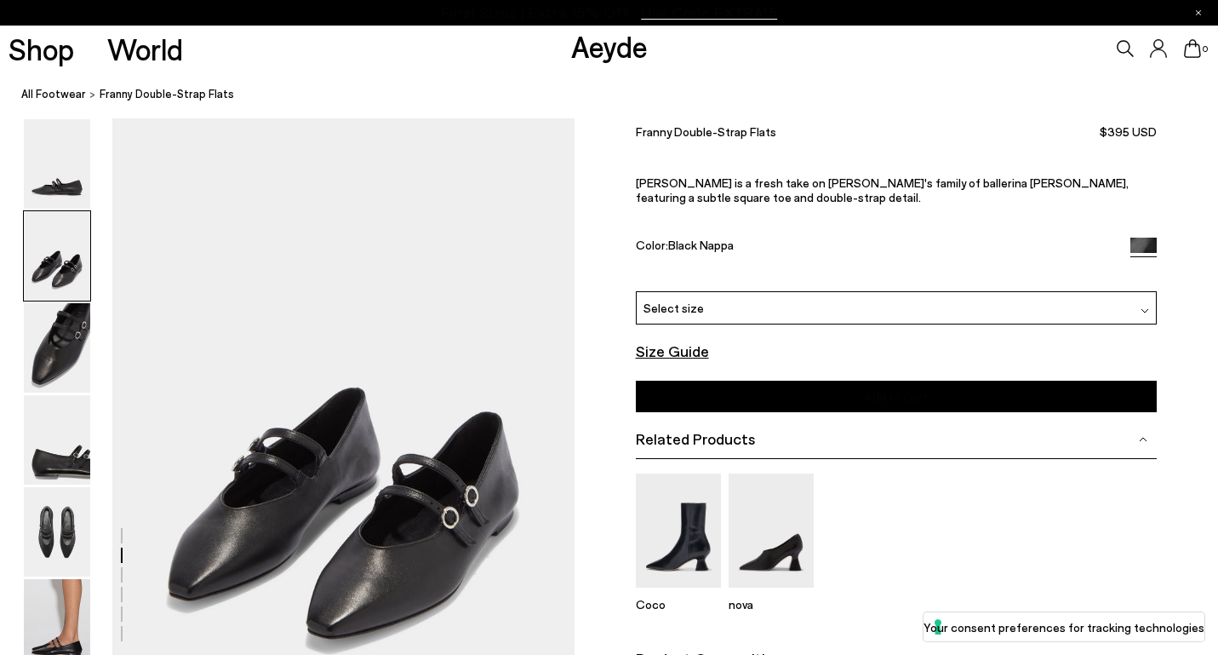
scroll to position [541, 0]
